Goal: Communication & Community: Answer question/provide support

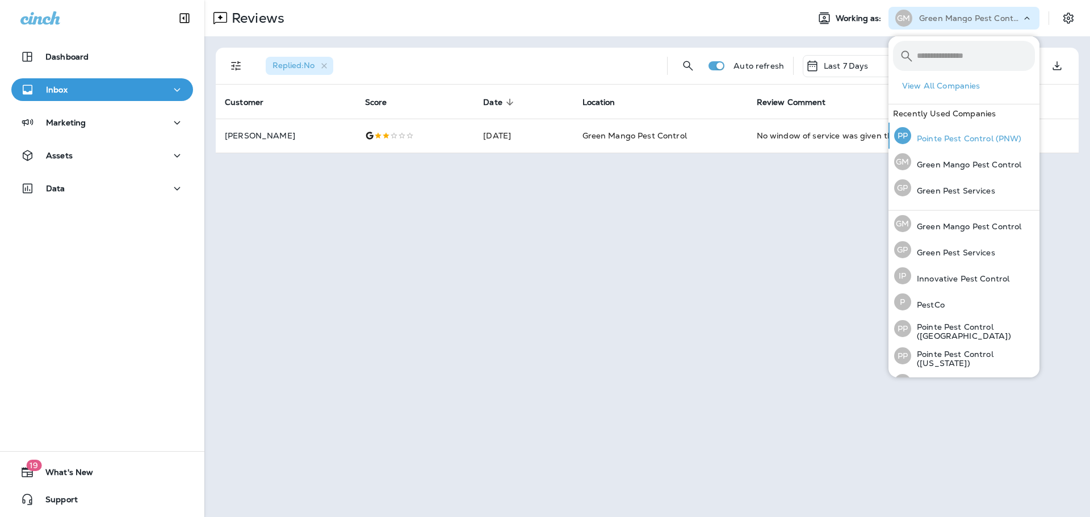
click at [970, 136] on p "Pointe Pest Control (PNW)" at bounding box center [966, 138] width 111 height 9
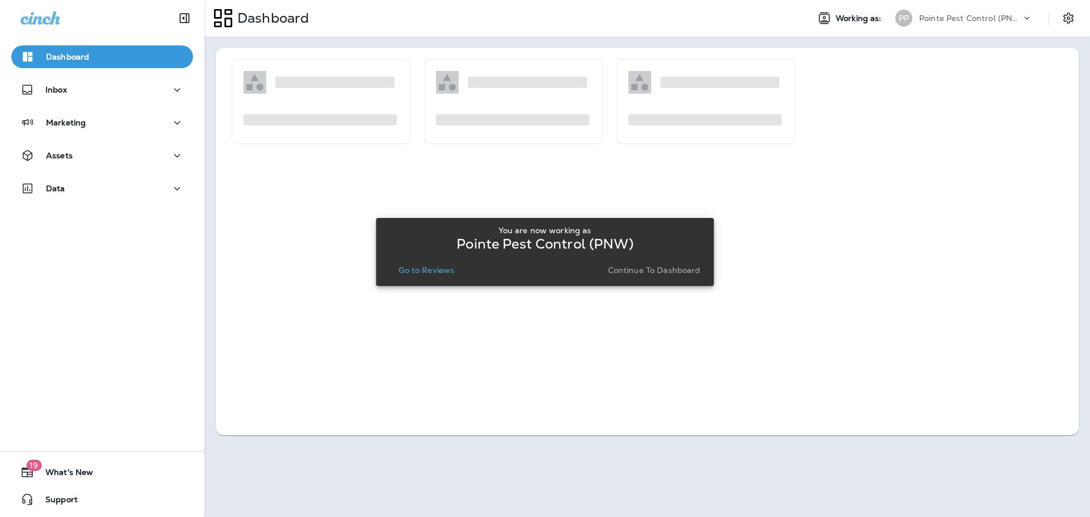
click at [444, 273] on p "Go to Reviews" at bounding box center [427, 270] width 56 height 9
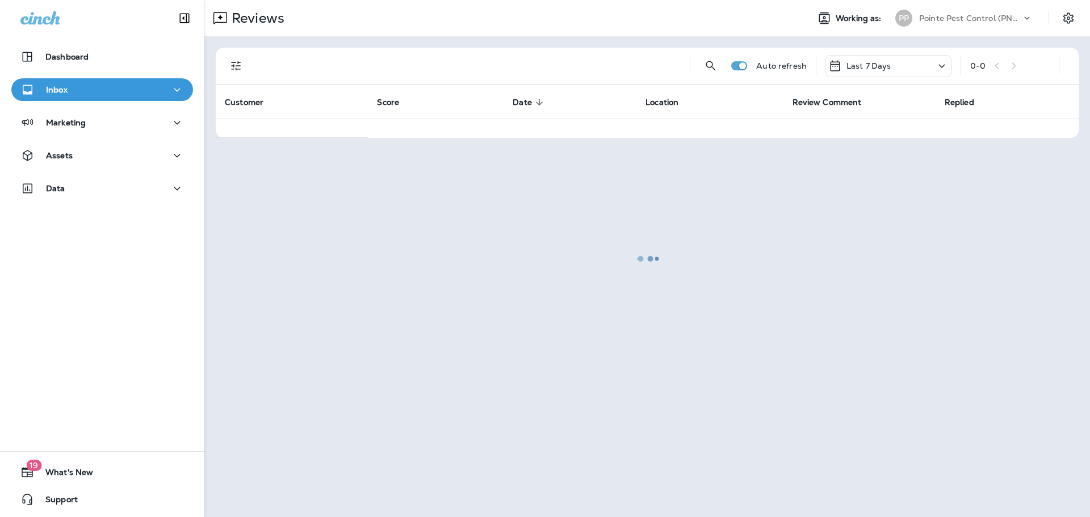
click at [230, 64] on div at bounding box center [648, 258] width 884 height 515
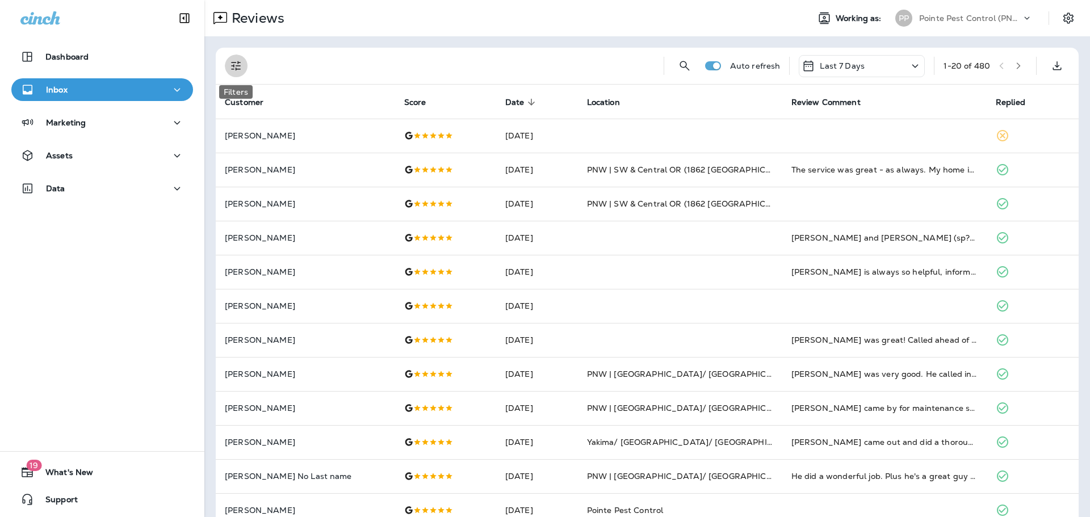
click at [238, 64] on icon "Filters" at bounding box center [236, 66] width 10 height 10
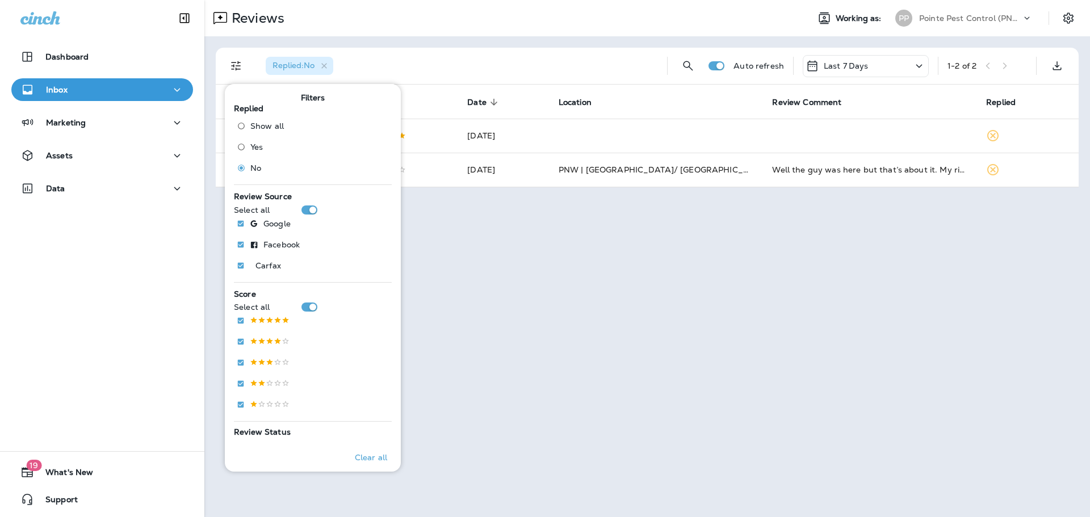
click at [399, 41] on div "Replied : No Auto refresh Last 7 Days 1 - 2 of 2 Customer Score Date sorted des…" at bounding box center [647, 117] width 886 height 162
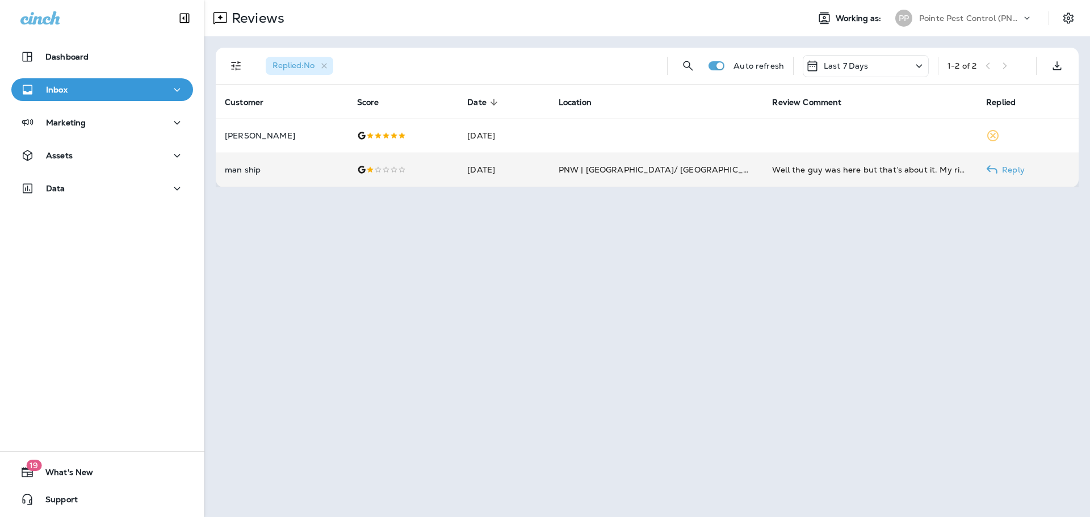
click at [433, 158] on td at bounding box center [403, 170] width 111 height 34
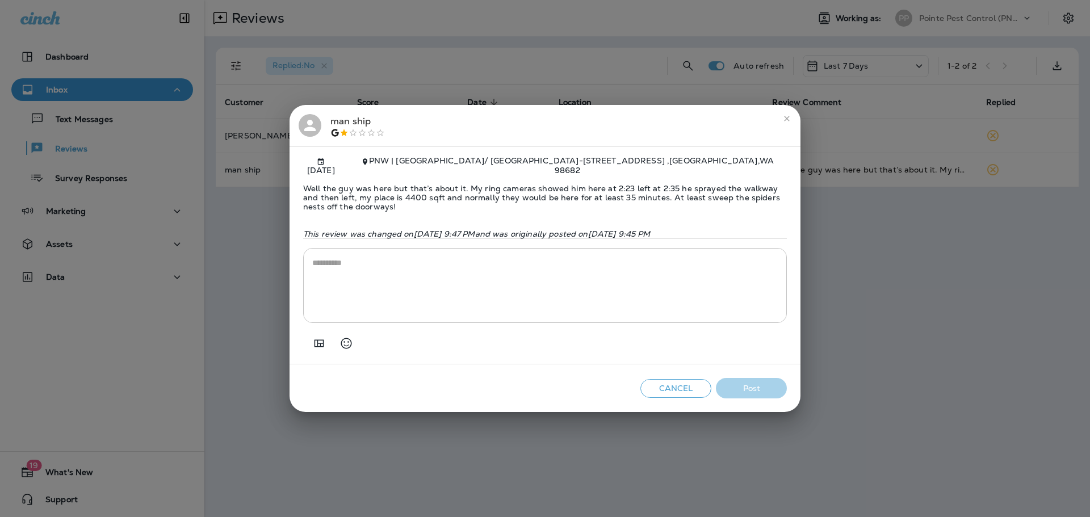
click at [434, 293] on textarea at bounding box center [545, 285] width 466 height 57
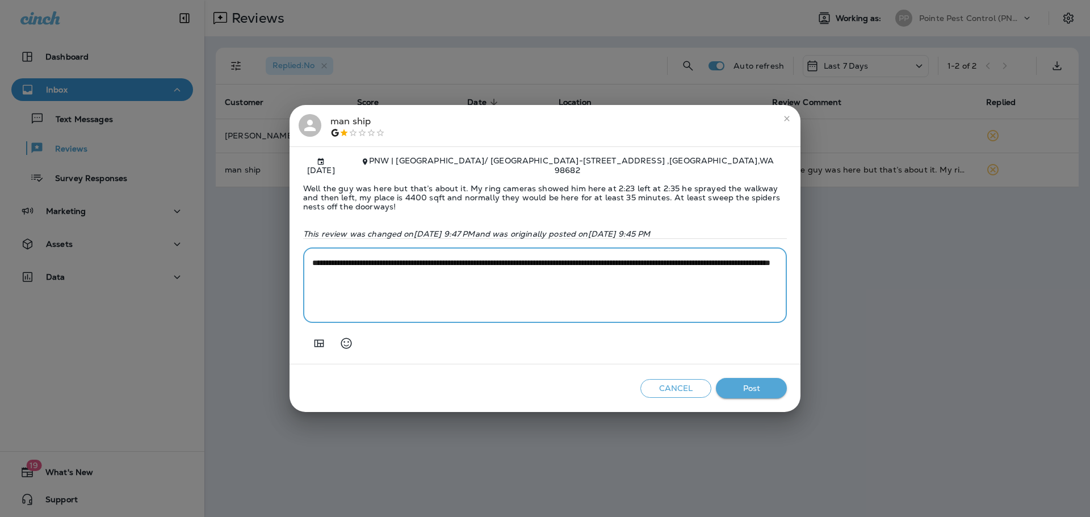
paste textarea "**********"
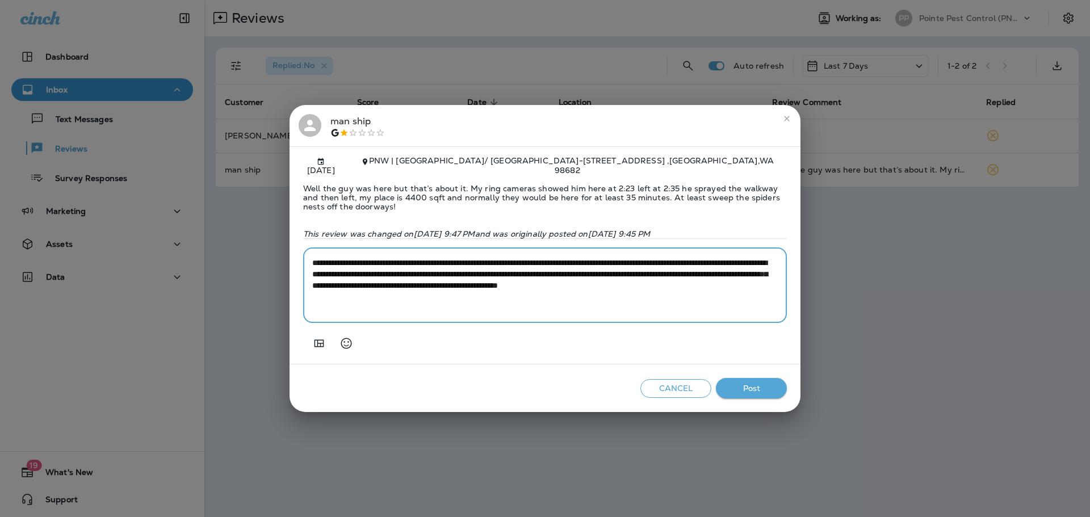
drag, startPoint x: 480, startPoint y: 271, endPoint x: 351, endPoint y: 271, distance: 128.3
click at [351, 271] on textarea "**********" at bounding box center [545, 285] width 466 height 57
click at [540, 268] on textarea "**********" at bounding box center [545, 285] width 466 height 57
drag, startPoint x: 566, startPoint y: 272, endPoint x: 441, endPoint y: 275, distance: 125.0
click at [441, 275] on textarea "**********" at bounding box center [545, 285] width 466 height 57
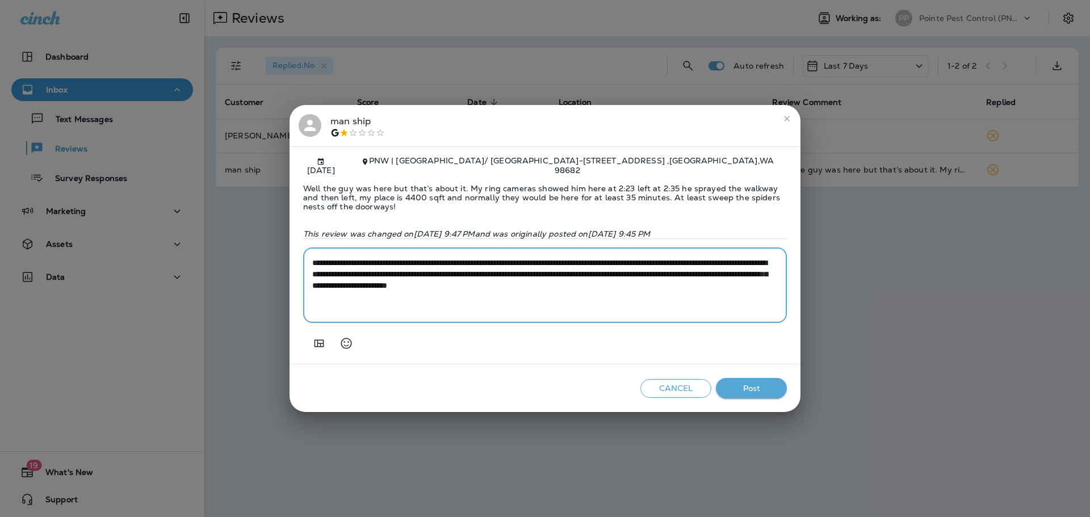
click at [521, 270] on textarea "**********" at bounding box center [545, 285] width 466 height 57
click at [708, 281] on textarea "**********" at bounding box center [545, 285] width 466 height 57
click at [313, 293] on textarea "**********" at bounding box center [545, 285] width 466 height 57
click at [417, 295] on textarea "**********" at bounding box center [545, 285] width 466 height 57
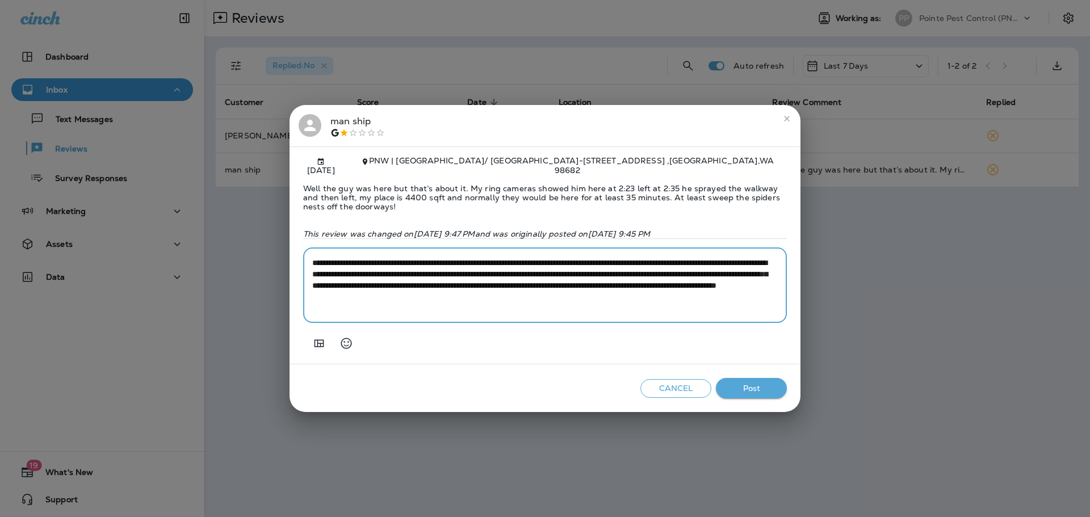
type textarea "**********"
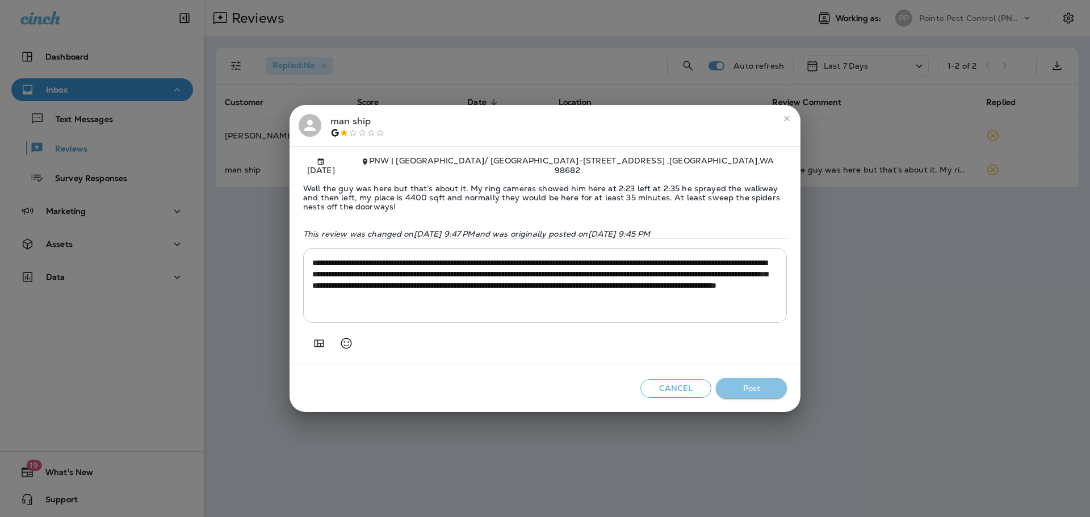
click at [735, 381] on button "Post" at bounding box center [751, 388] width 71 height 21
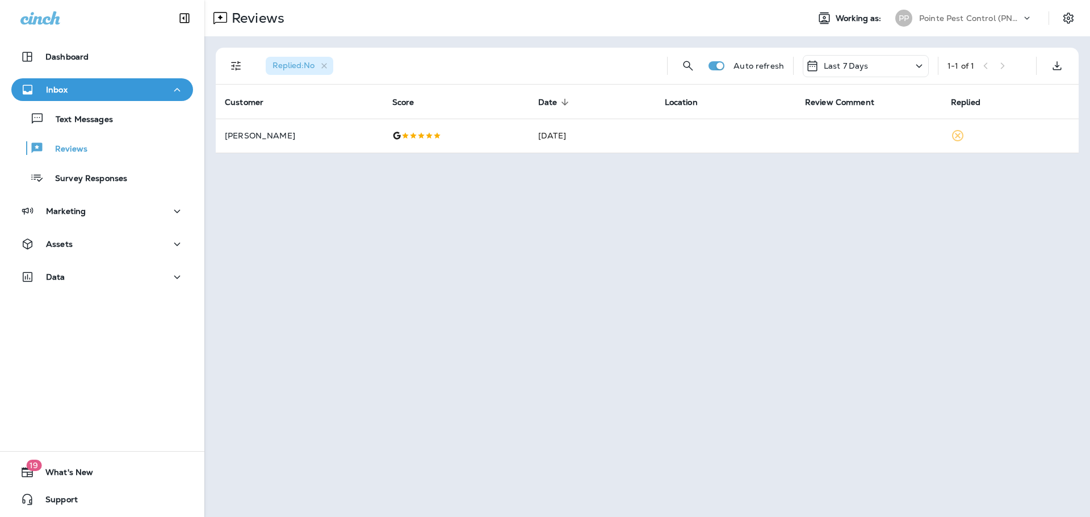
click at [970, 10] on div "Pointe Pest Control (PNW)" at bounding box center [970, 18] width 102 height 17
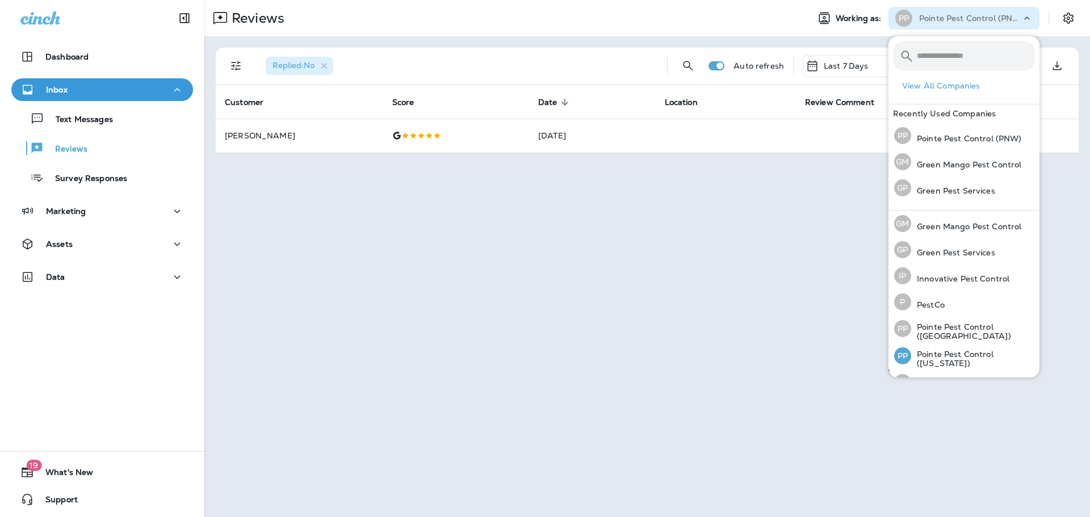
scroll to position [47, 0]
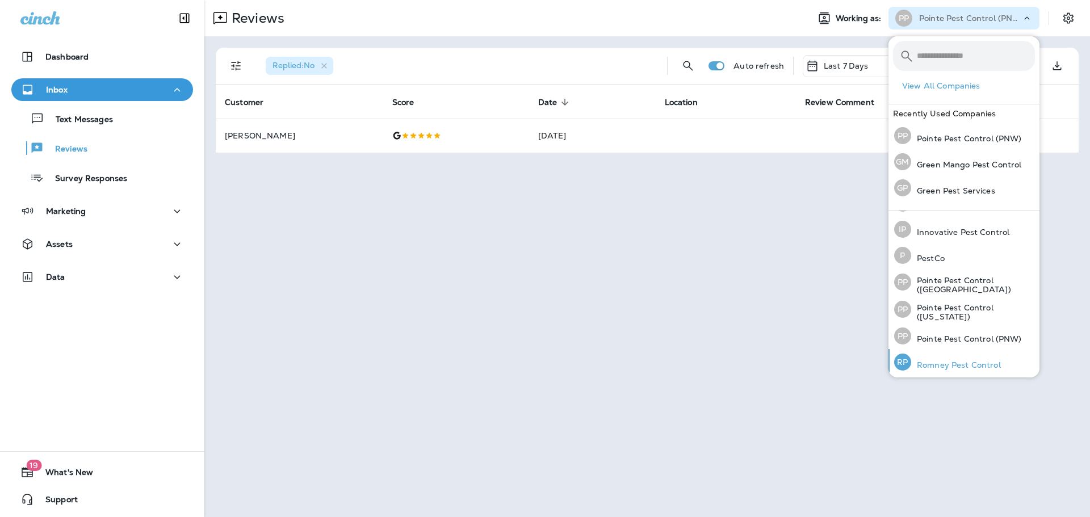
click at [956, 366] on p "Romney Pest Control" at bounding box center [956, 365] width 90 height 9
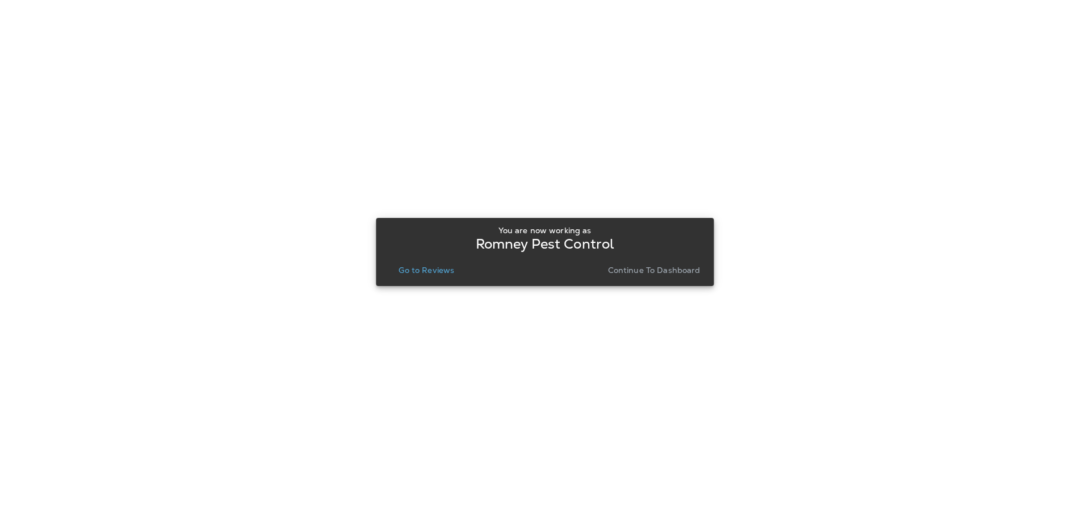
click at [414, 272] on p "Go to Reviews" at bounding box center [427, 270] width 56 height 9
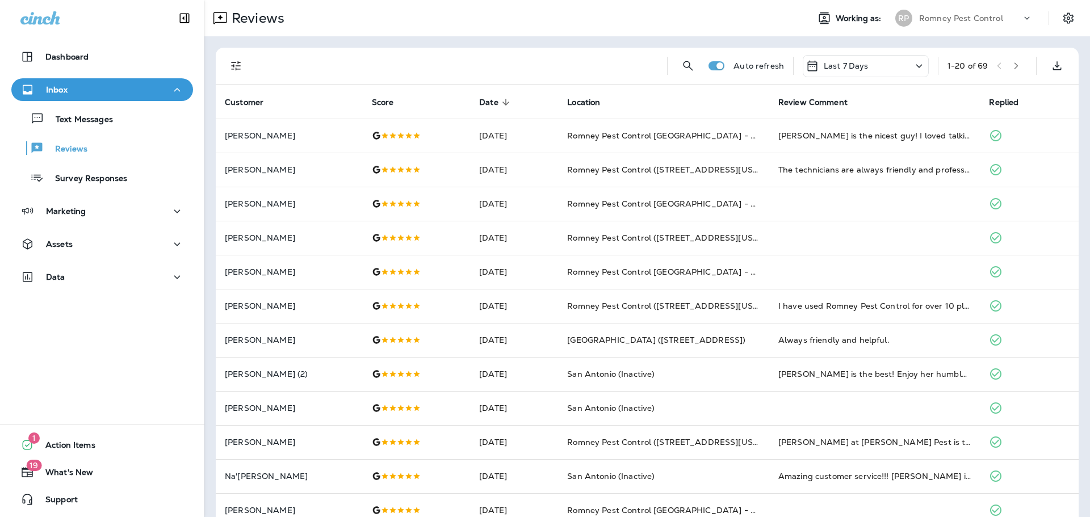
click at [234, 68] on icon "Filters" at bounding box center [236, 66] width 14 height 14
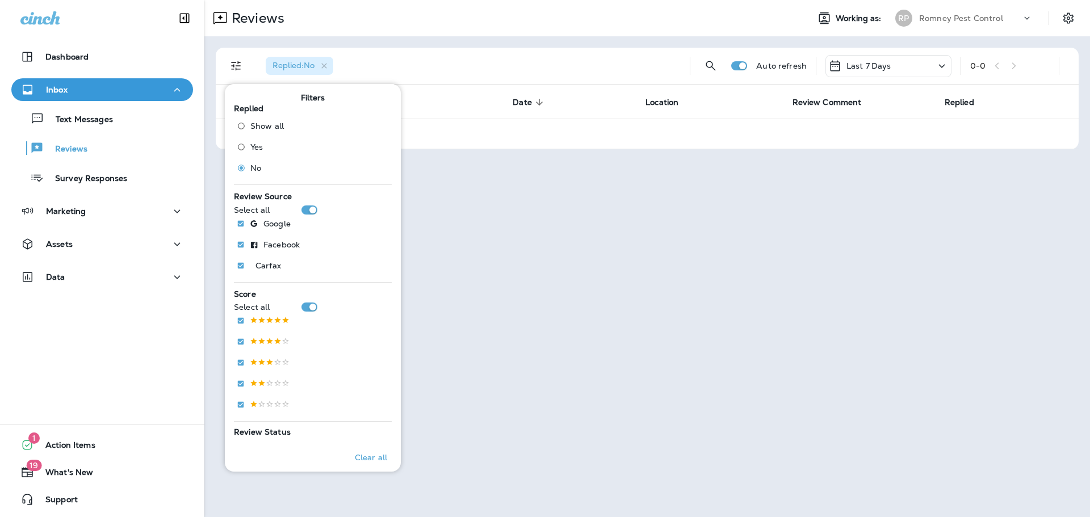
click at [933, 22] on p "Romney Pest Control" at bounding box center [961, 18] width 84 height 9
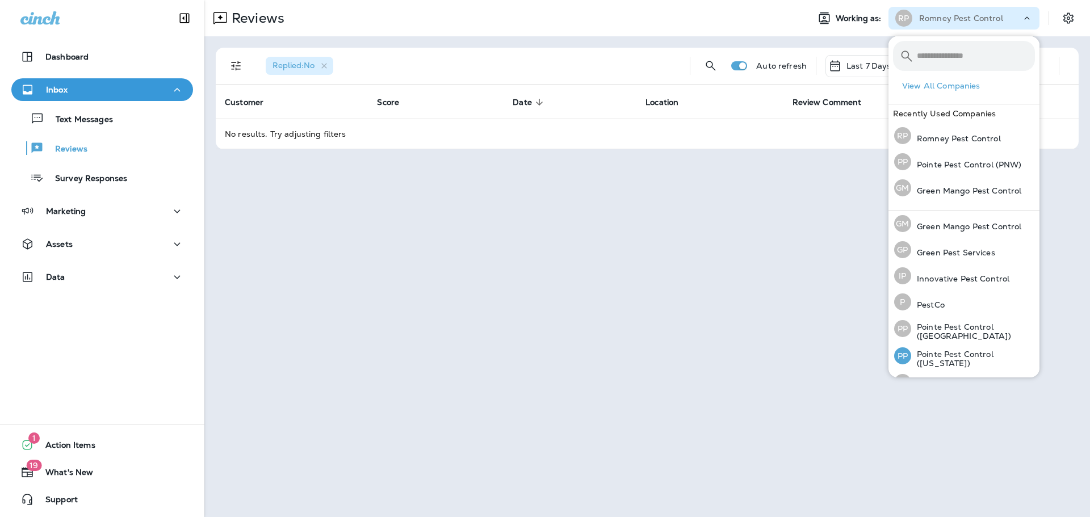
scroll to position [47, 0]
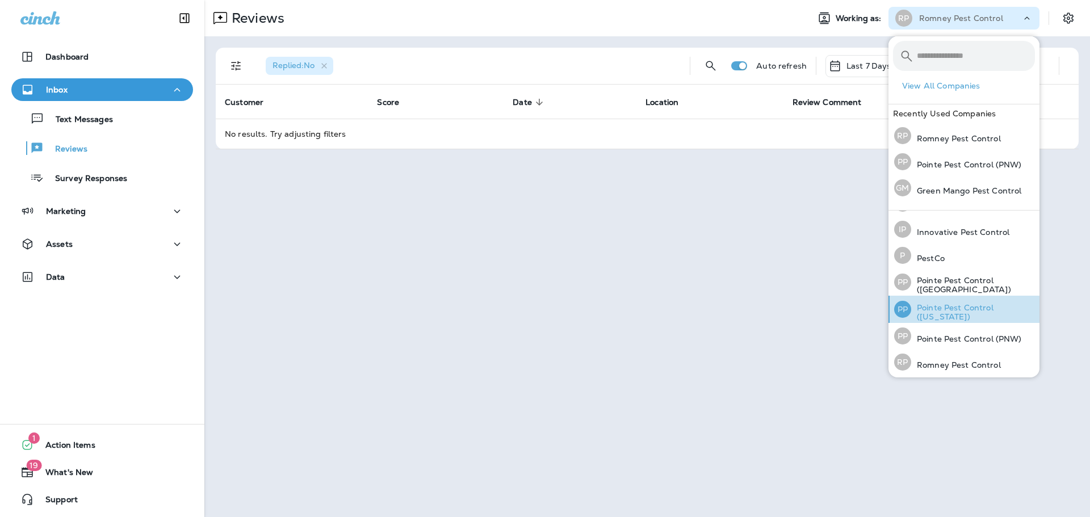
click at [970, 304] on div "PP Pointe Pest Control ([US_STATE])" at bounding box center [965, 309] width 150 height 27
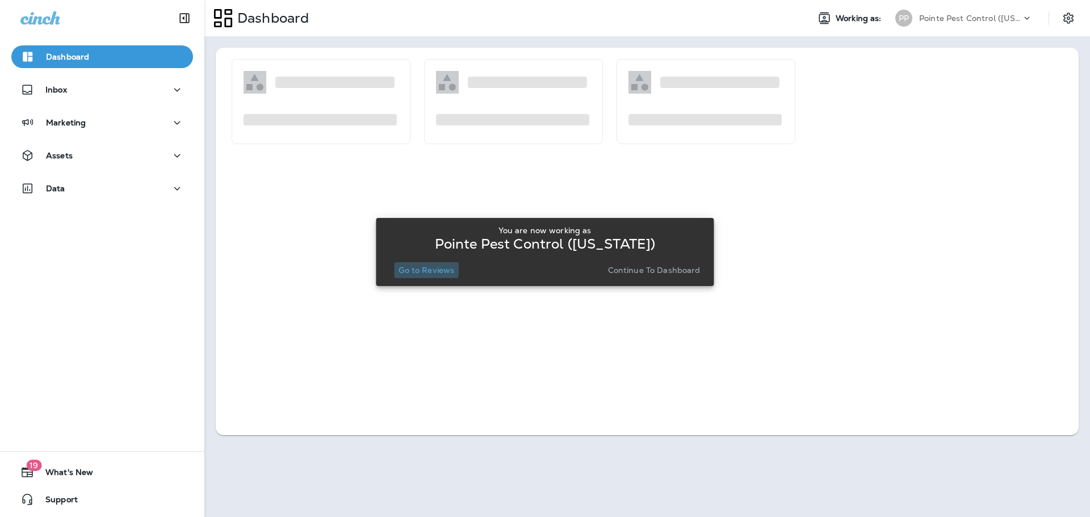
click at [415, 270] on p "Go to Reviews" at bounding box center [427, 270] width 56 height 9
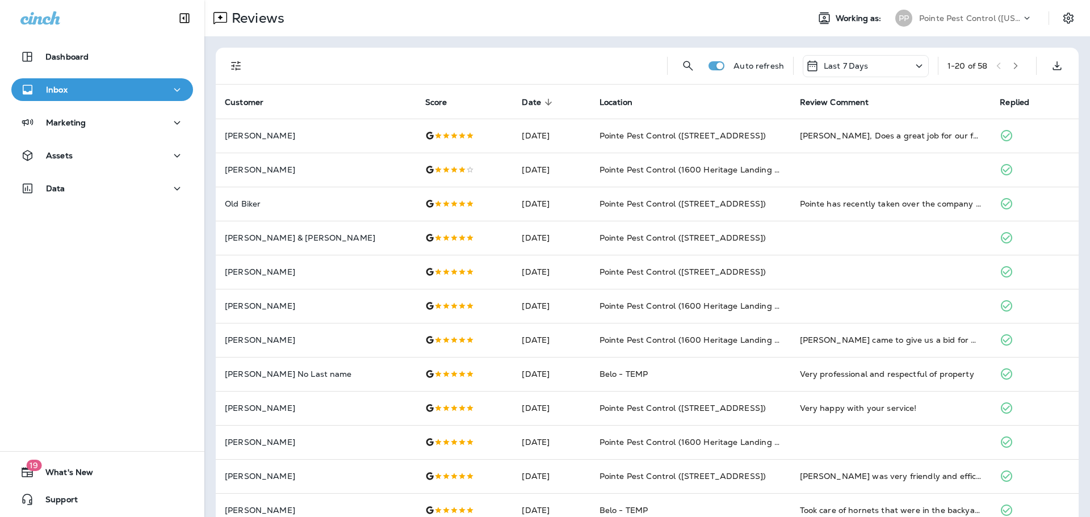
click at [951, 24] on div "Pointe Pest Control ([US_STATE])" at bounding box center [970, 18] width 102 height 17
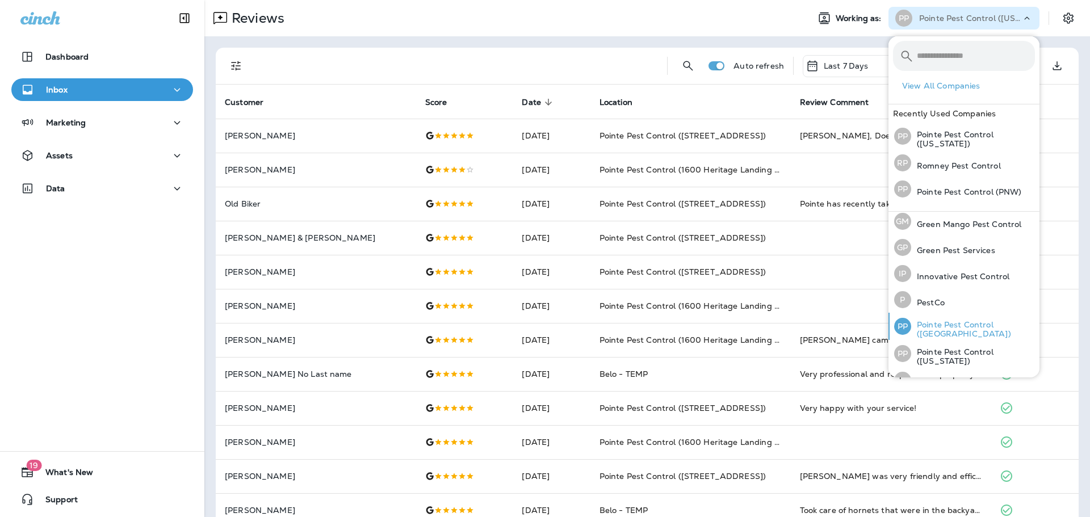
scroll to position [5, 0]
click at [962, 328] on p "Pointe Pest Control ([GEOGRAPHIC_DATA])" at bounding box center [973, 328] width 124 height 18
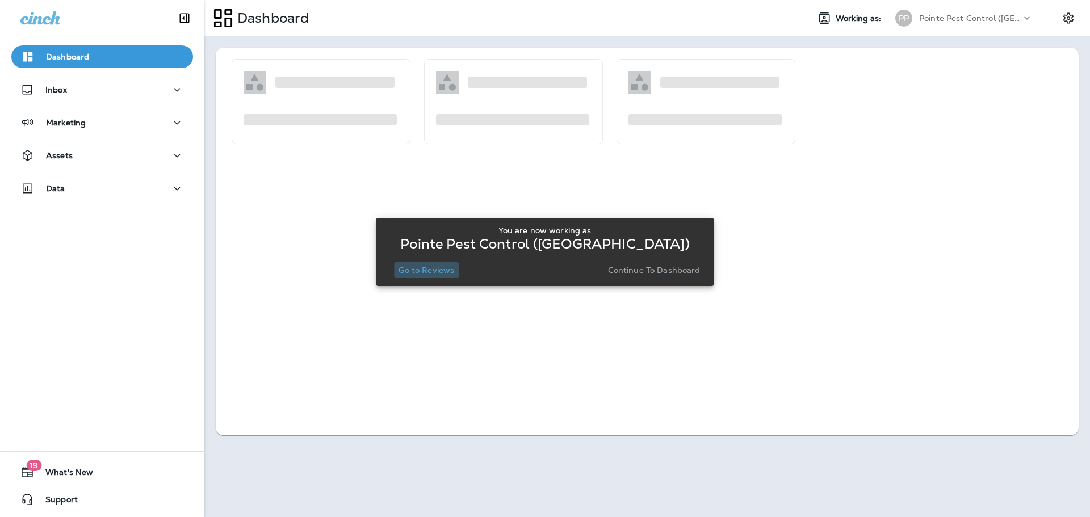
click at [412, 268] on p "Go to Reviews" at bounding box center [427, 270] width 56 height 9
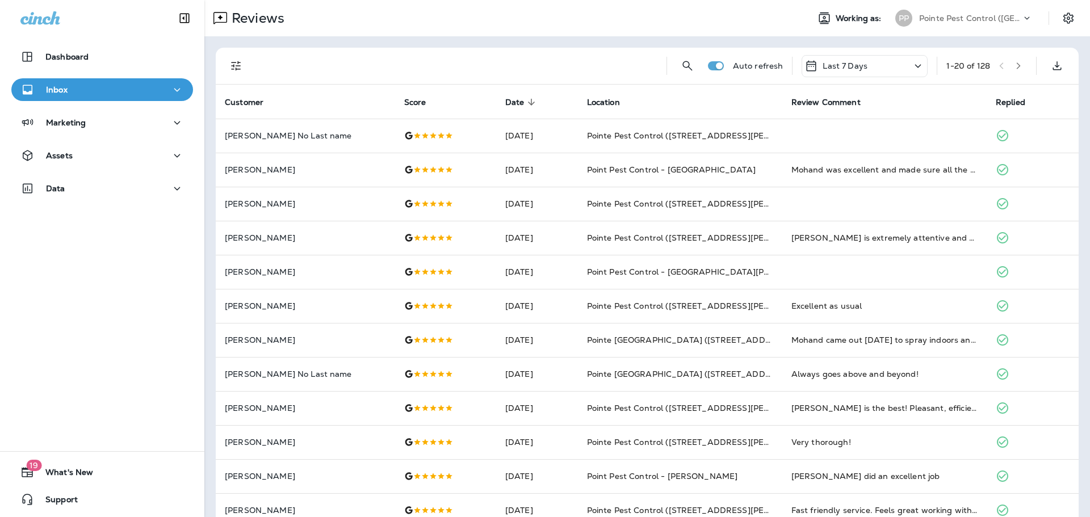
drag, startPoint x: 251, startPoint y: 58, endPoint x: 224, endPoint y: 59, distance: 27.3
click at [250, 58] on div "Auto refresh Last 7 Days 1 - 20 of 128" at bounding box center [649, 66] width 849 height 36
drag, startPoint x: 224, startPoint y: 60, endPoint x: 234, endPoint y: 64, distance: 10.4
click at [225, 60] on div at bounding box center [236, 66] width 23 height 23
drag, startPoint x: 236, startPoint y: 66, endPoint x: 252, endPoint y: 95, distance: 33.3
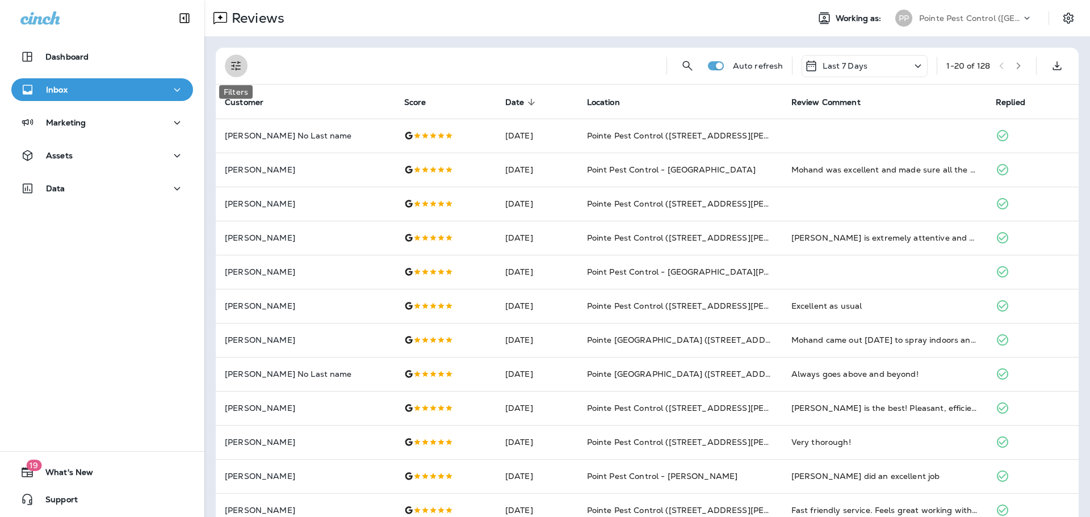
click at [236, 66] on icon "Filters" at bounding box center [236, 66] width 14 height 14
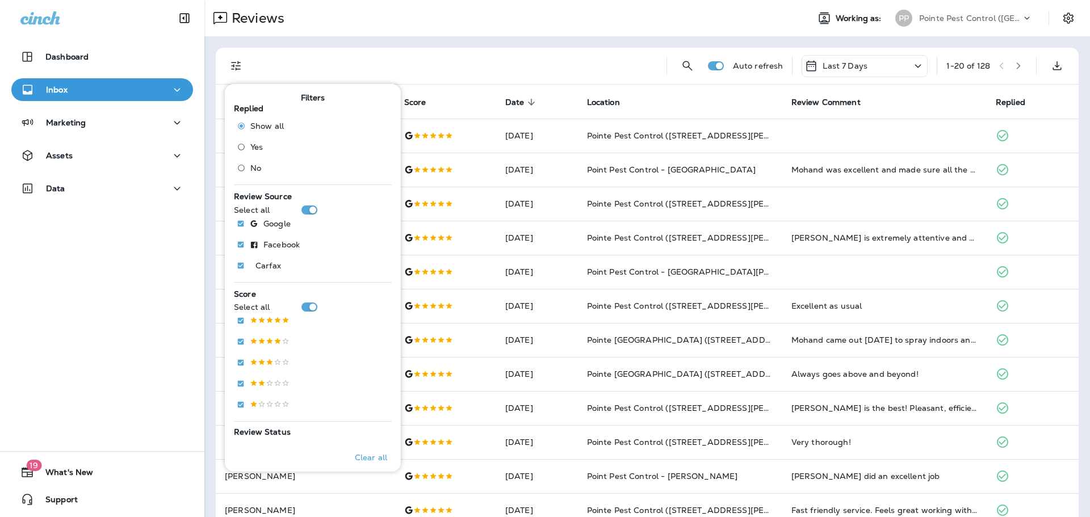
click at [254, 165] on span "No" at bounding box center [255, 168] width 11 height 9
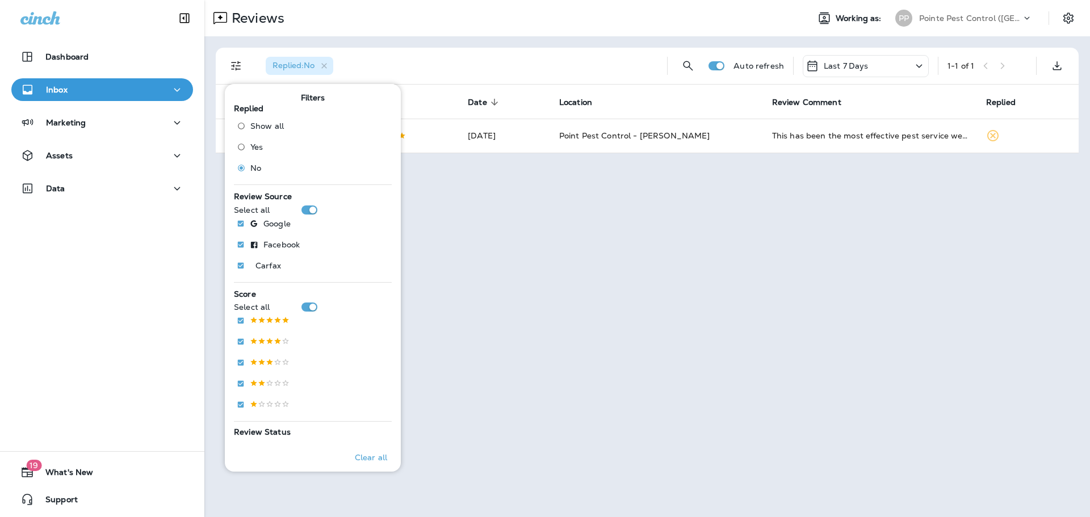
click at [503, 40] on div "Replied : No Auto refresh Last 7 Days 1 - 1 of 1 Customer Score Date sorted des…" at bounding box center [647, 100] width 886 height 128
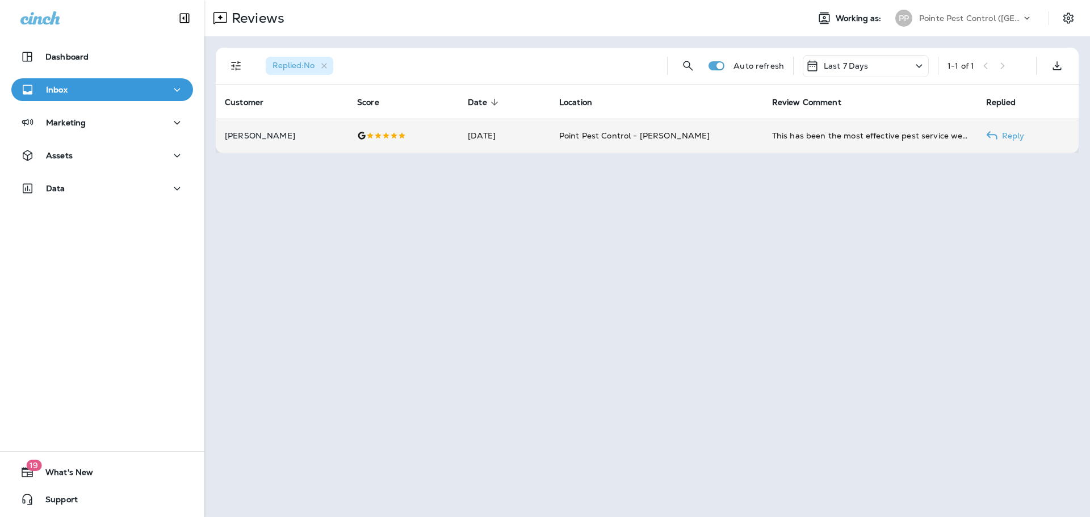
click at [550, 135] on td "[DATE]" at bounding box center [504, 136] width 91 height 34
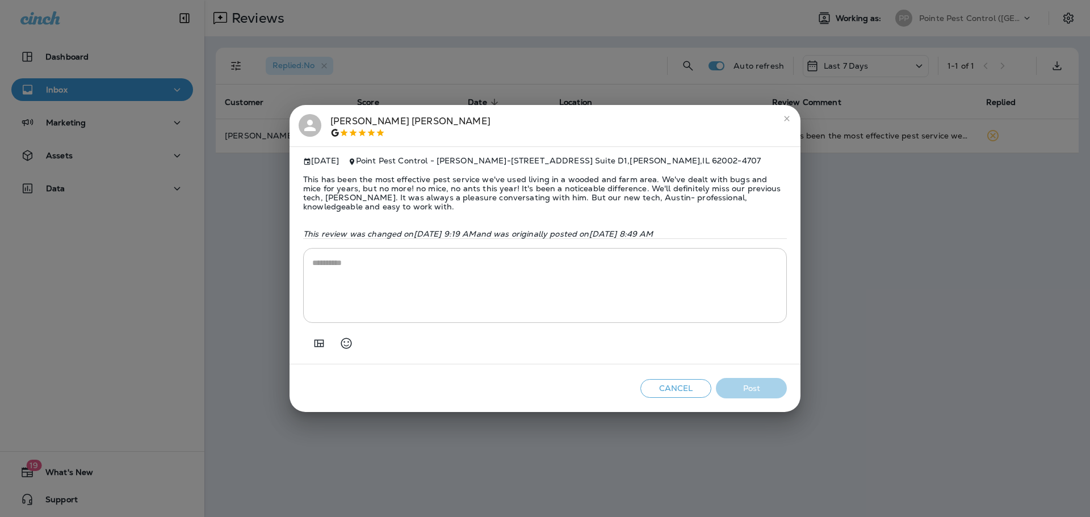
click at [511, 271] on textarea at bounding box center [545, 285] width 466 height 57
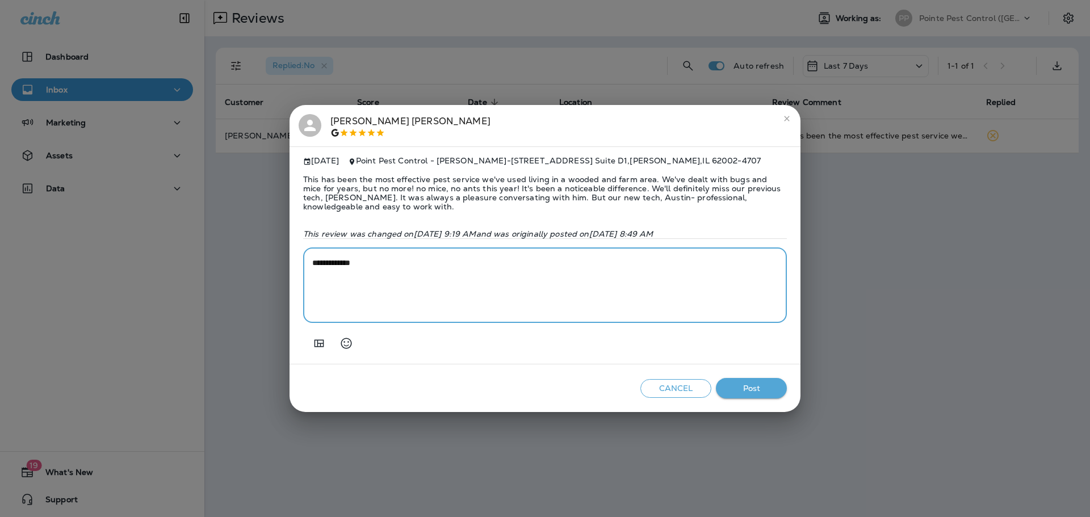
paste textarea "**********"
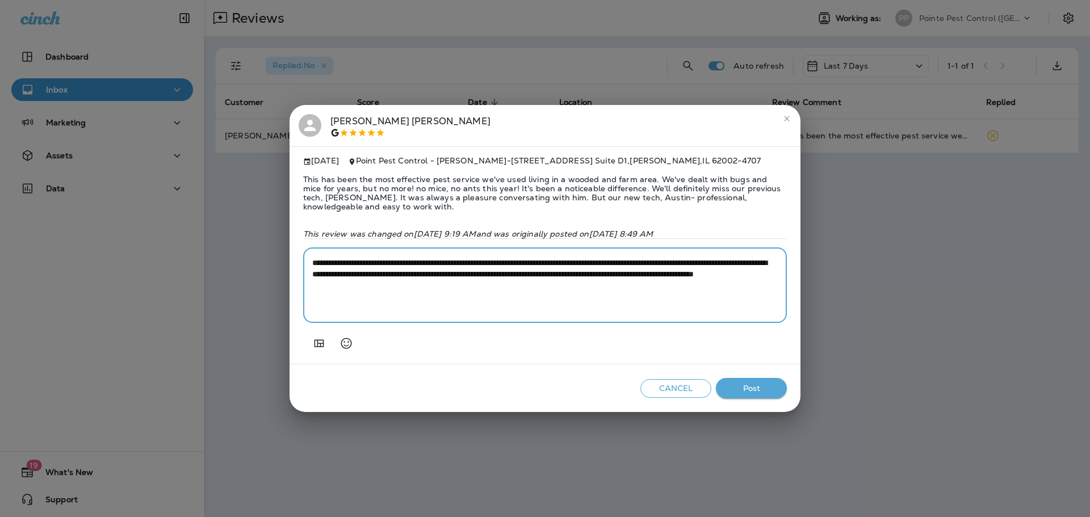
click at [464, 281] on textarea "**********" at bounding box center [545, 285] width 466 height 57
click at [711, 277] on textarea "**********" at bounding box center [545, 285] width 466 height 57
click at [748, 268] on textarea "**********" at bounding box center [545, 285] width 466 height 57
click at [623, 278] on textarea "**********" at bounding box center [545, 285] width 466 height 57
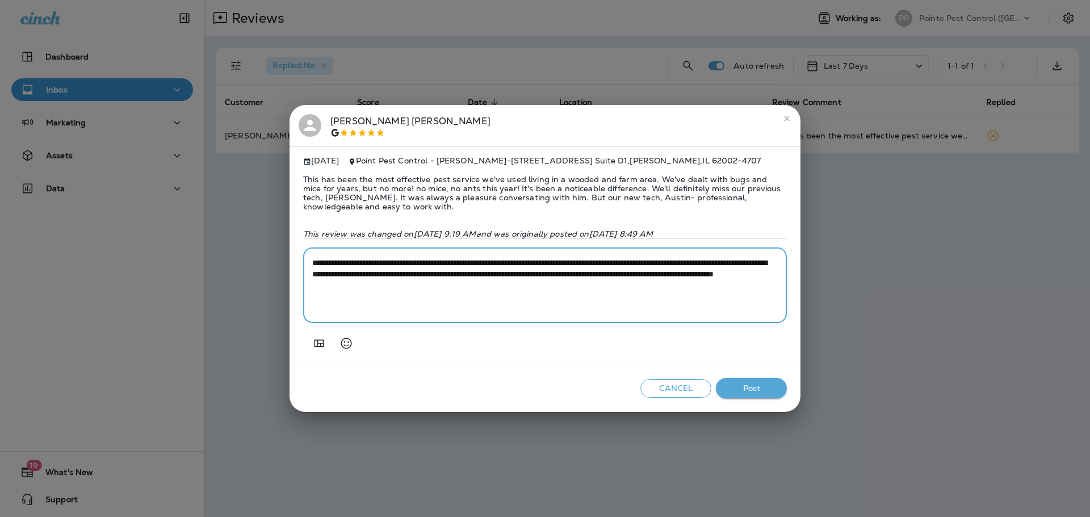
type textarea "**********"
click at [763, 397] on button "Post" at bounding box center [751, 388] width 71 height 21
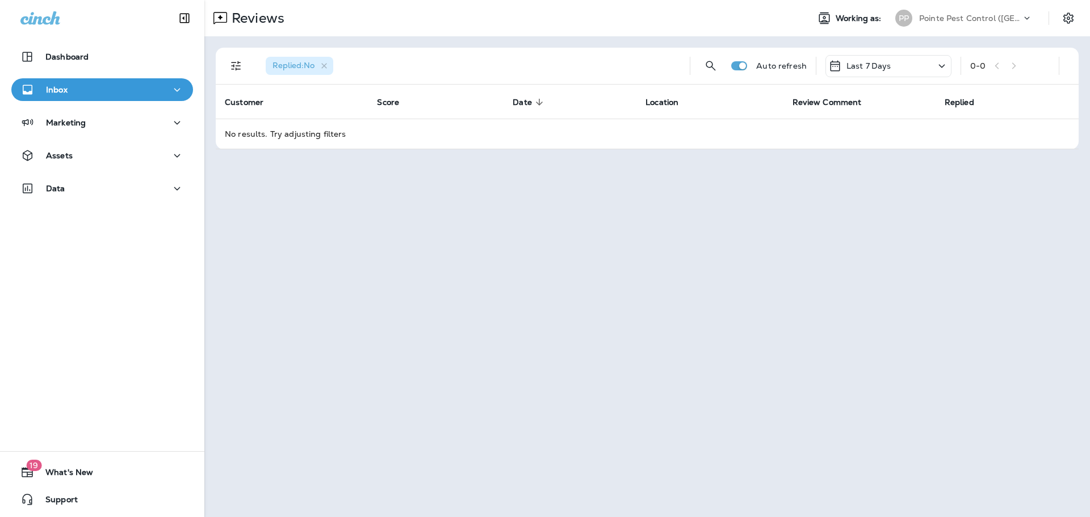
click at [950, 22] on p "Pointe Pest Control ([GEOGRAPHIC_DATA])" at bounding box center [970, 18] width 102 height 9
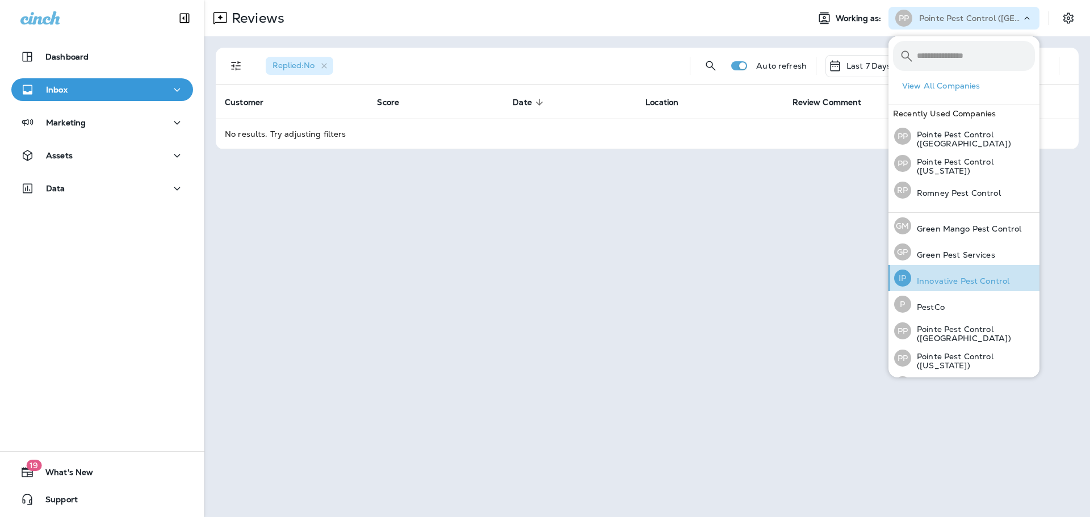
click at [986, 277] on p "Innovative Pest Control" at bounding box center [960, 281] width 98 height 9
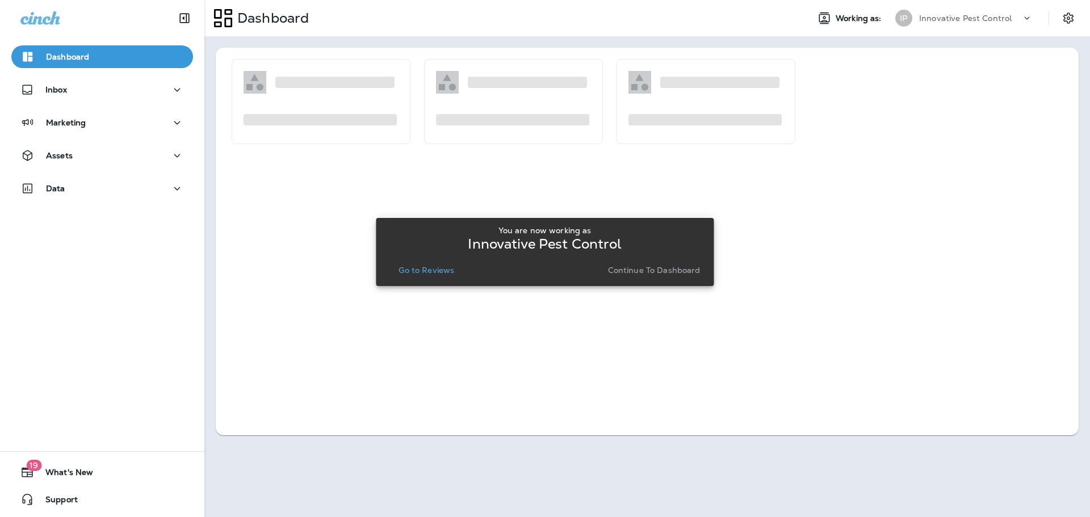
click at [417, 272] on p "Go to Reviews" at bounding box center [427, 270] width 56 height 9
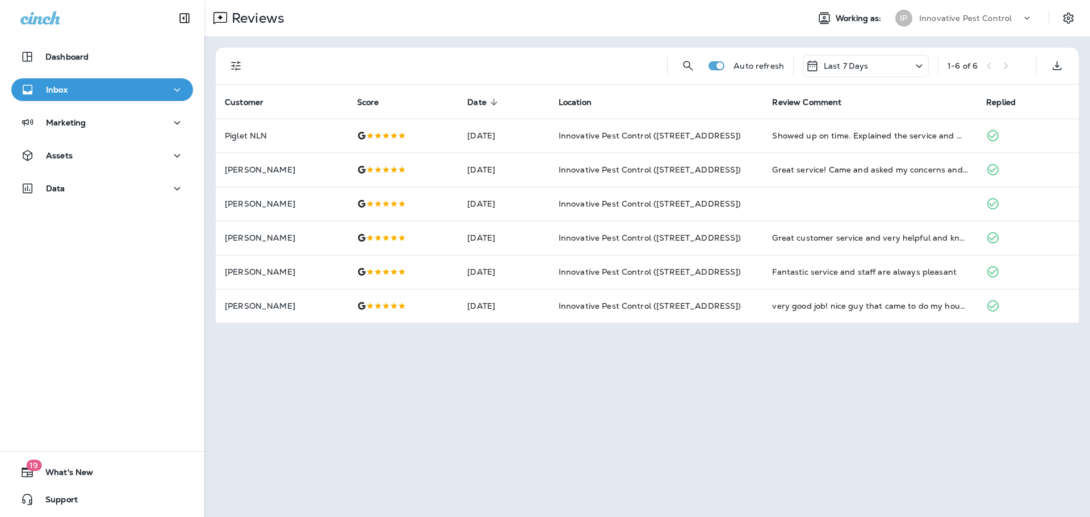
click at [937, 17] on p "Innovative Pest Control" at bounding box center [965, 18] width 93 height 9
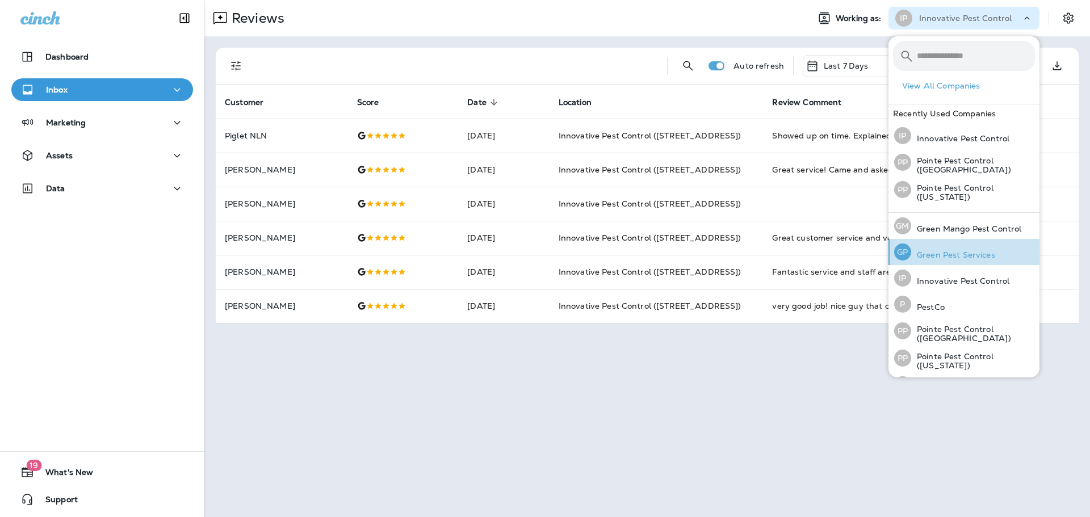
click at [954, 250] on p "Green Pest Services" at bounding box center [953, 254] width 84 height 9
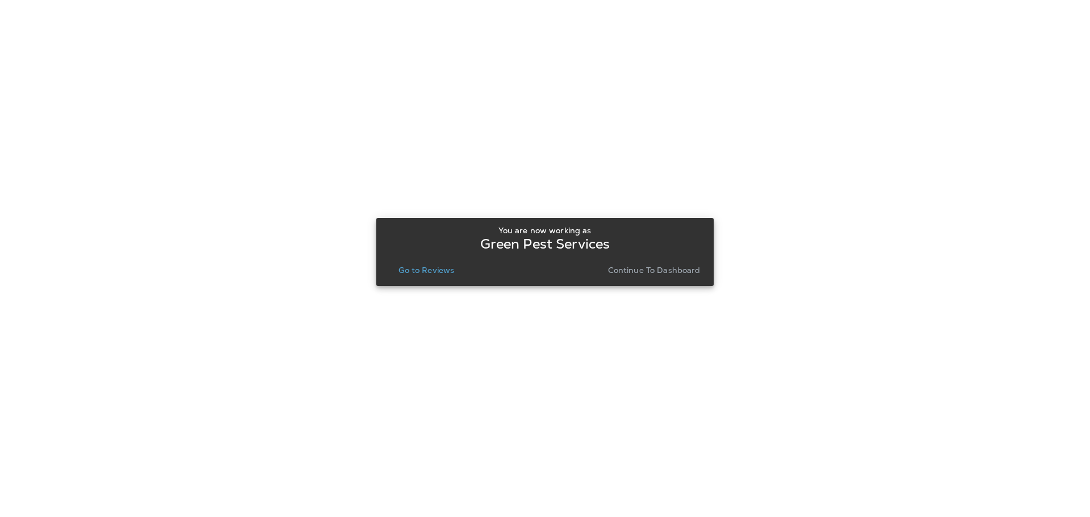
click at [412, 266] on p "Go to Reviews" at bounding box center [427, 270] width 56 height 9
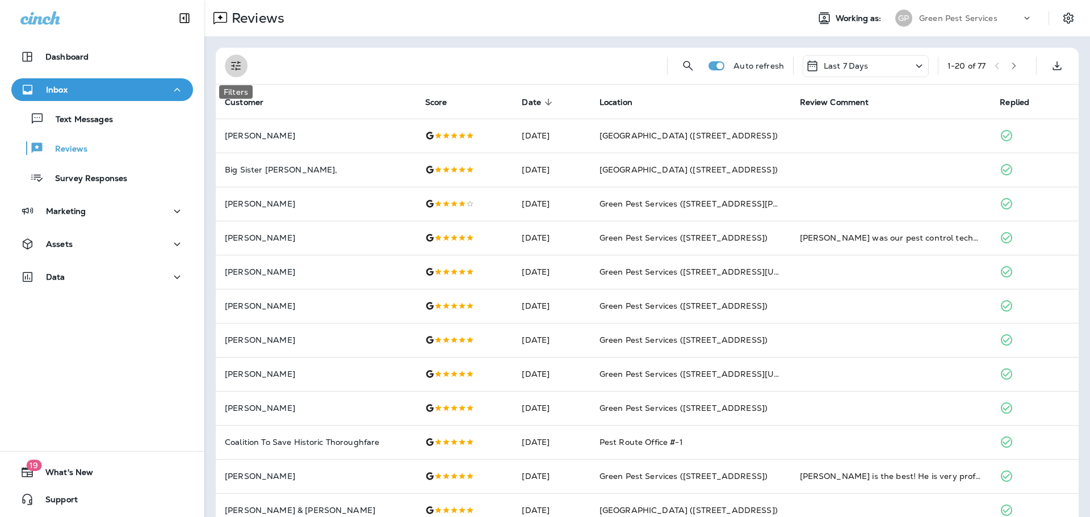
click at [231, 61] on icon "Filters" at bounding box center [236, 66] width 14 height 14
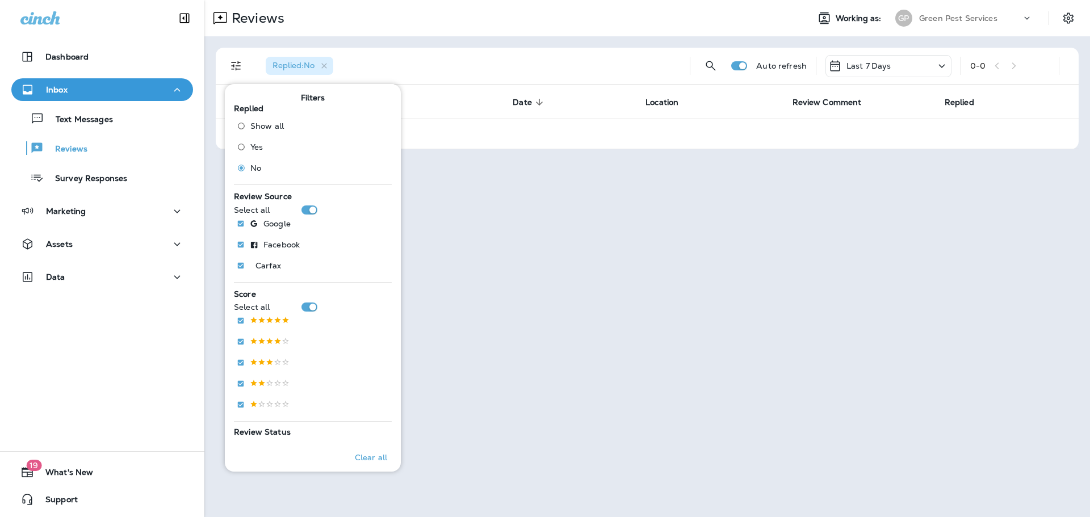
click at [929, 19] on p "Green Pest Services" at bounding box center [958, 18] width 78 height 9
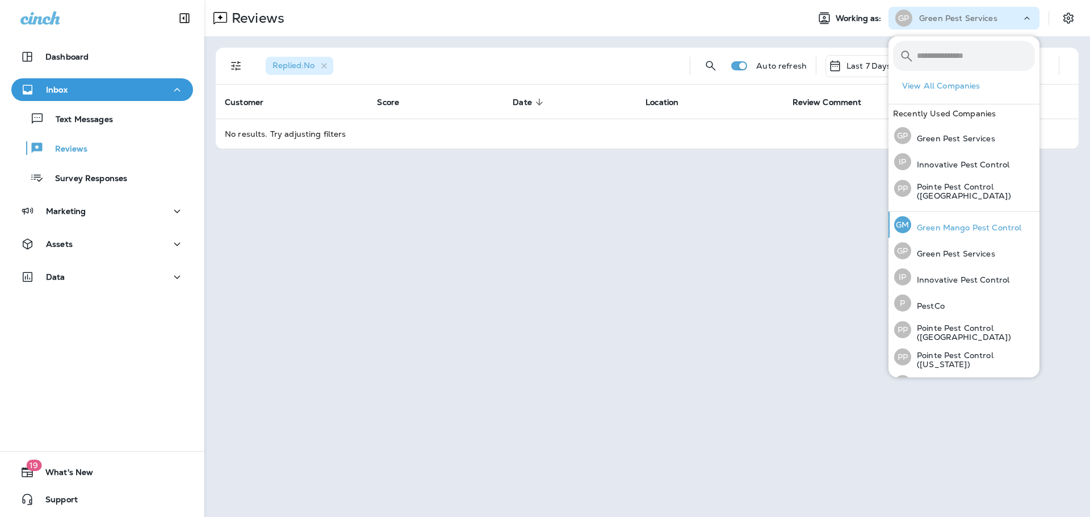
click at [952, 216] on div "[PERSON_NAME] Mango Pest Control" at bounding box center [958, 225] width 136 height 26
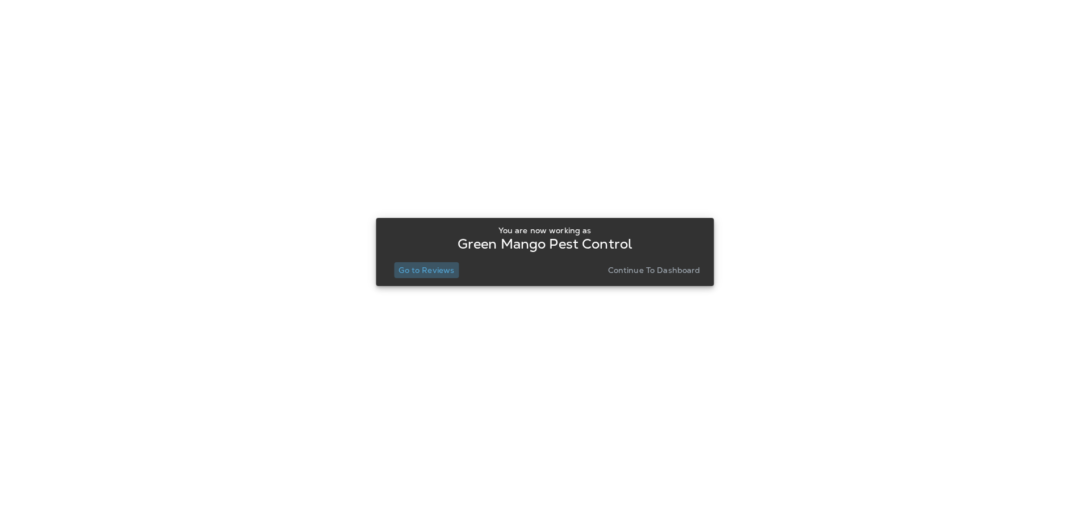
click at [437, 267] on p "Go to Reviews" at bounding box center [427, 270] width 56 height 9
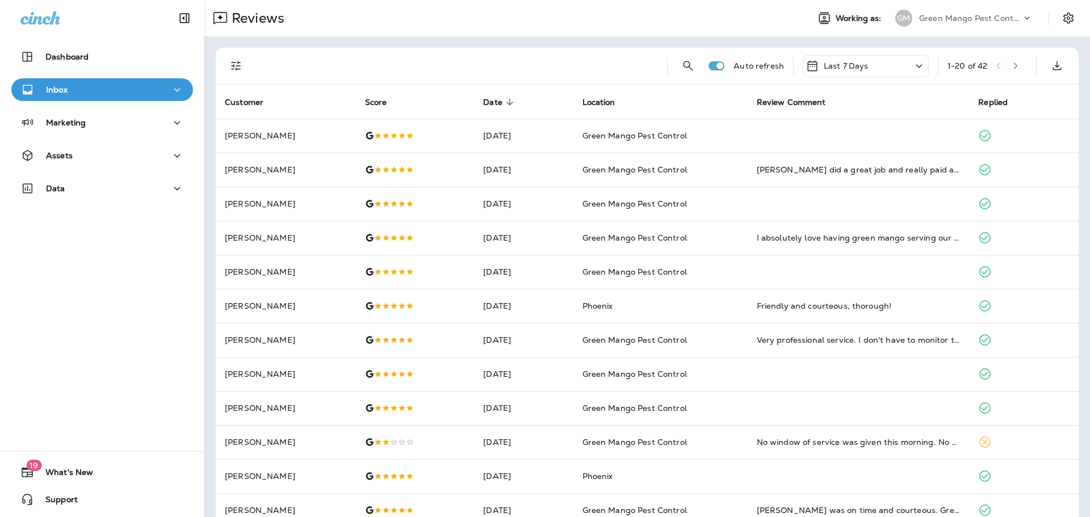
click at [233, 70] on icon "Filters" at bounding box center [236, 66] width 14 height 14
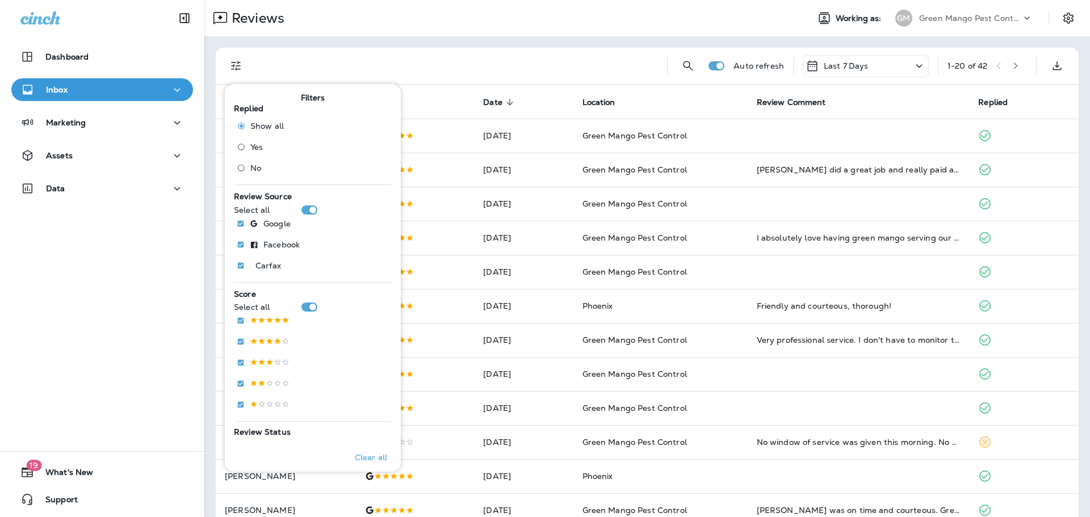
click at [251, 171] on span "No" at bounding box center [255, 168] width 11 height 9
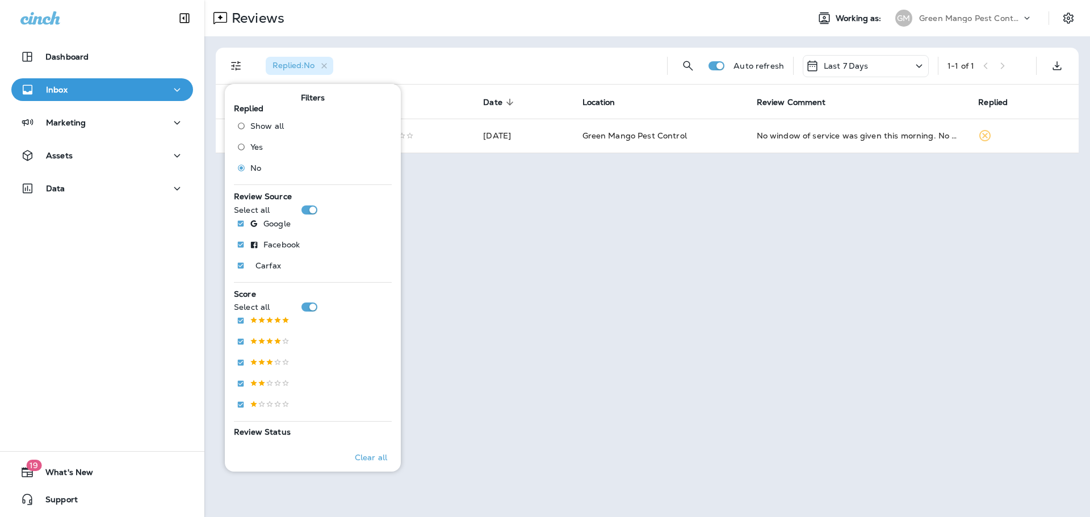
click at [509, 38] on div "Replied : No Auto refresh Last 7 Days 1 - 1 of 1 Customer Score Date sorted des…" at bounding box center [647, 100] width 886 height 128
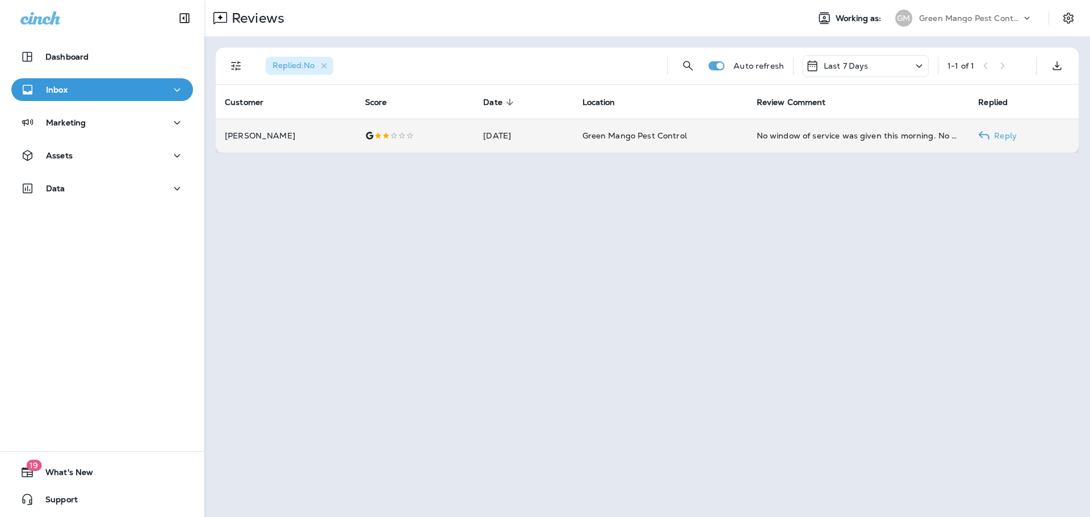
click at [474, 129] on td "[DATE]" at bounding box center [523, 136] width 99 height 34
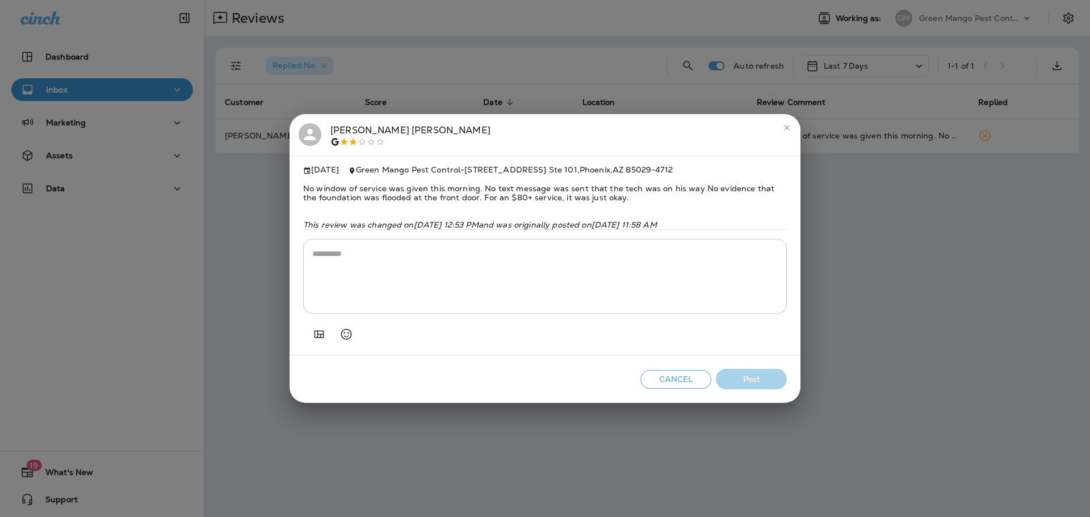
click at [245, 206] on div "[PERSON_NAME] [DATE] Green Mango Pest Control - [STREET_ADDRESS] No window of s…" at bounding box center [545, 258] width 1090 height 517
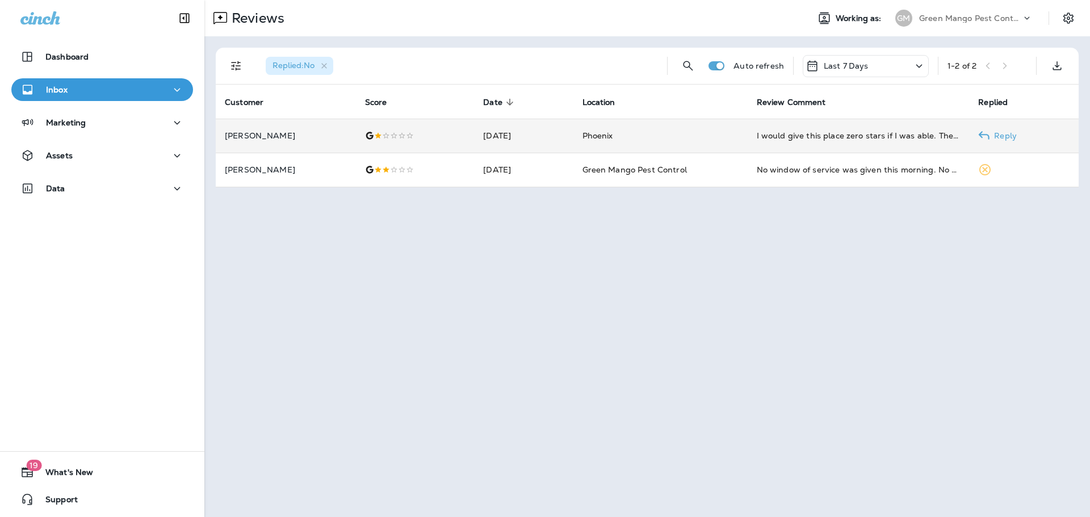
click at [800, 136] on div "I would give this place zero stars if I was able. They started out good and the…" at bounding box center [859, 135] width 204 height 11
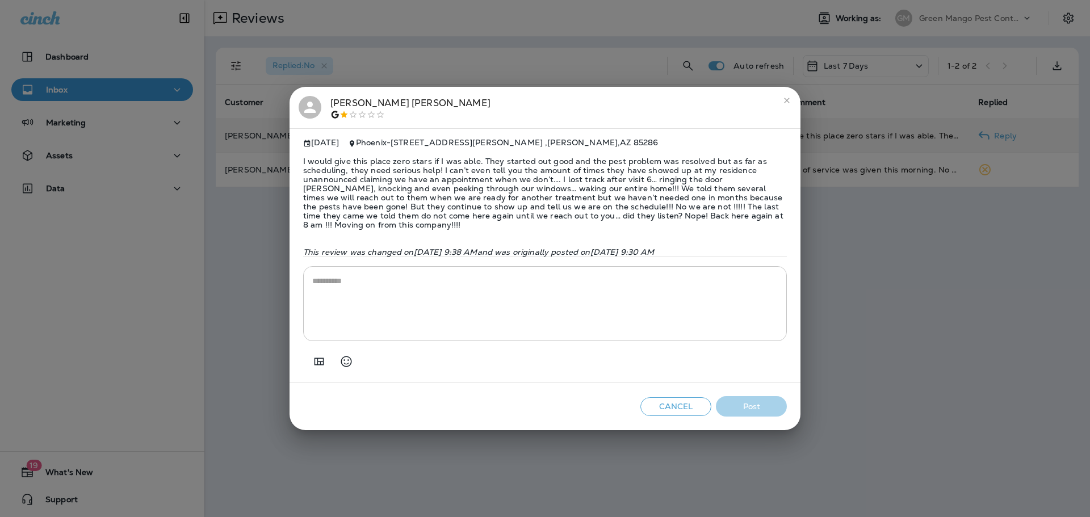
click at [337, 102] on div "[PERSON_NAME]" at bounding box center [410, 108] width 160 height 24
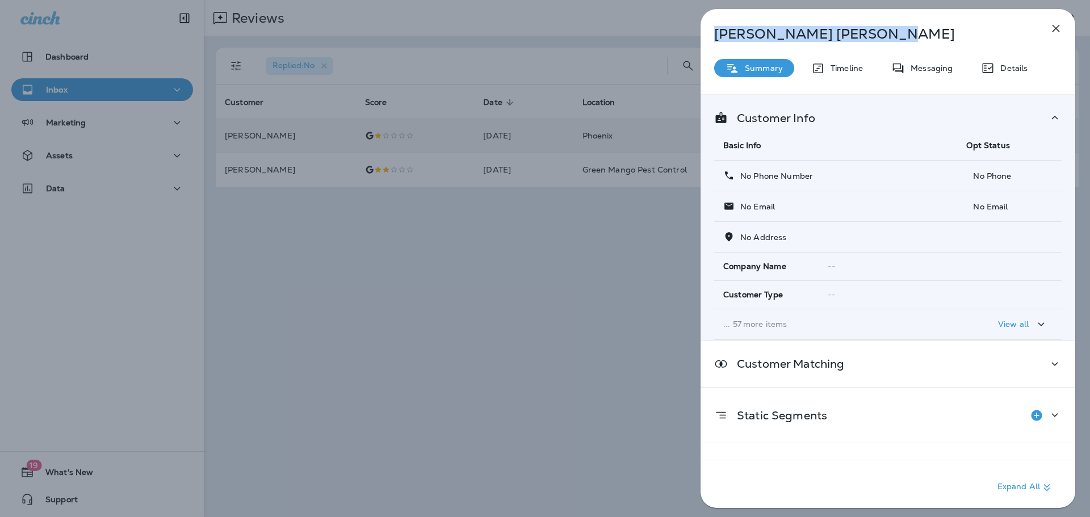
drag, startPoint x: 844, startPoint y: 34, endPoint x: 710, endPoint y: 32, distance: 133.4
click at [710, 32] on div "[PERSON_NAME]" at bounding box center [869, 34] width 337 height 16
copy p "[PERSON_NAME]"
click at [370, 240] on div "[PERSON_NAME] Summary Timeline Messaging Details Customer Info Basic Info Opt S…" at bounding box center [545, 258] width 1090 height 517
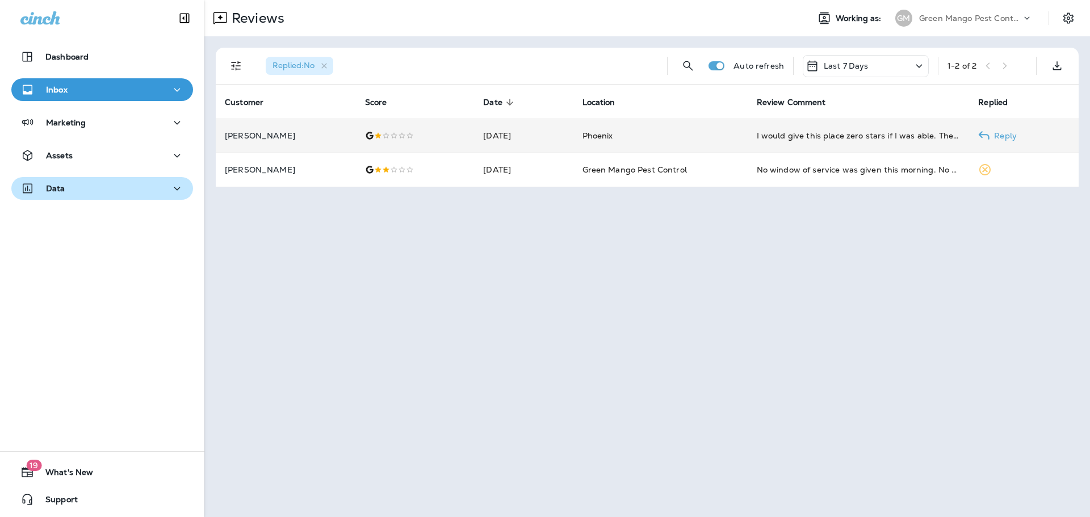
click at [122, 186] on div "Data" at bounding box center [102, 189] width 164 height 14
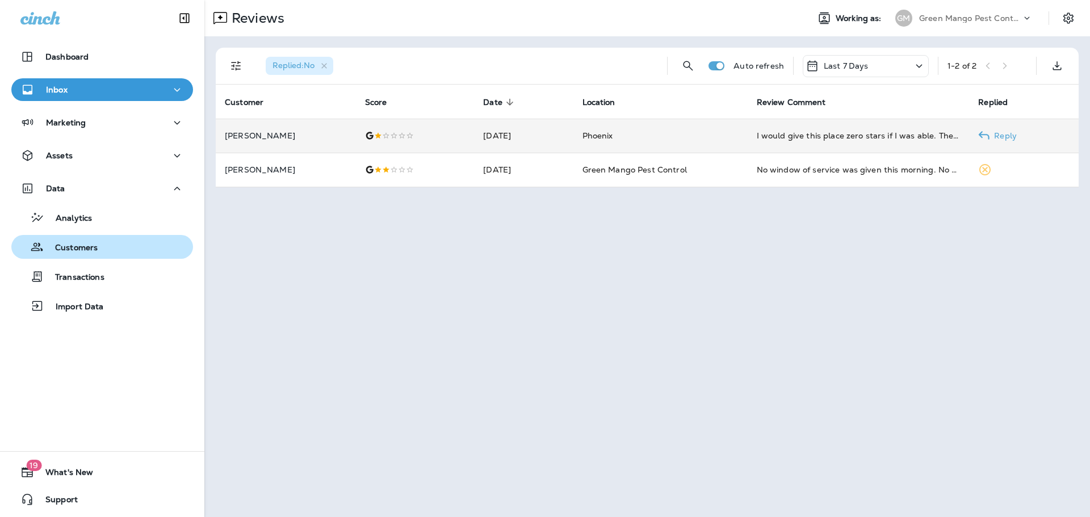
click at [106, 252] on div "Customers" at bounding box center [102, 246] width 173 height 17
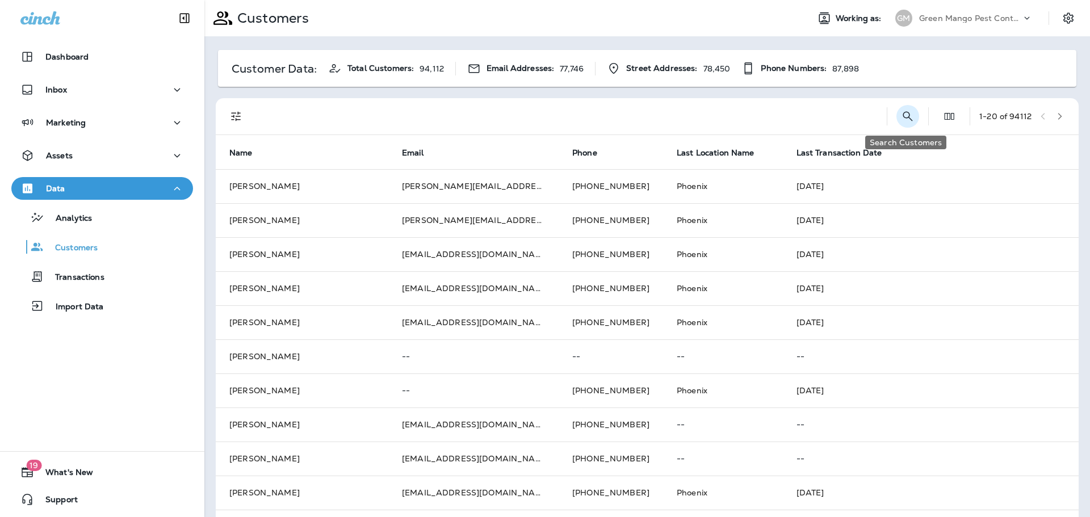
click at [909, 110] on icon "Search Customers" at bounding box center [908, 117] width 14 height 14
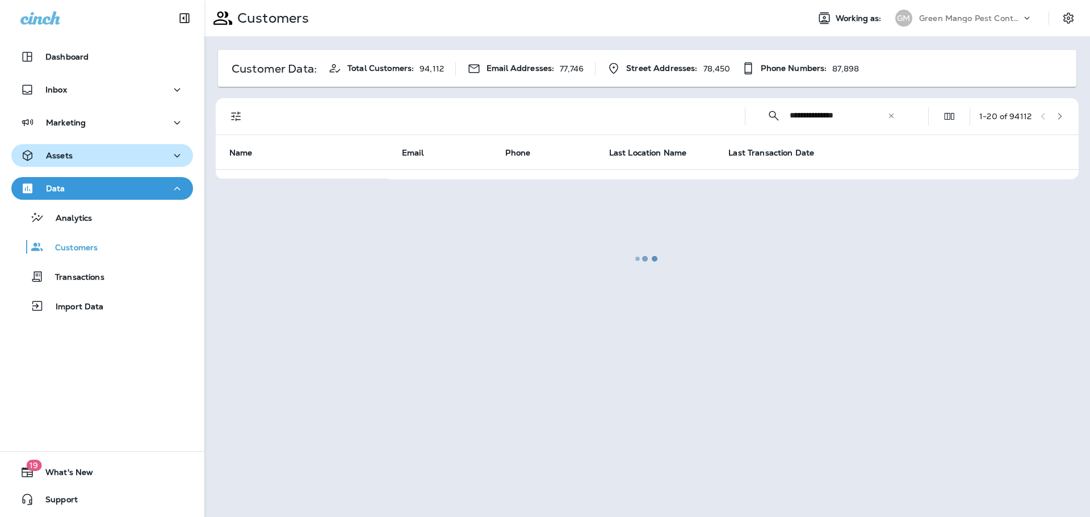
type input "**********"
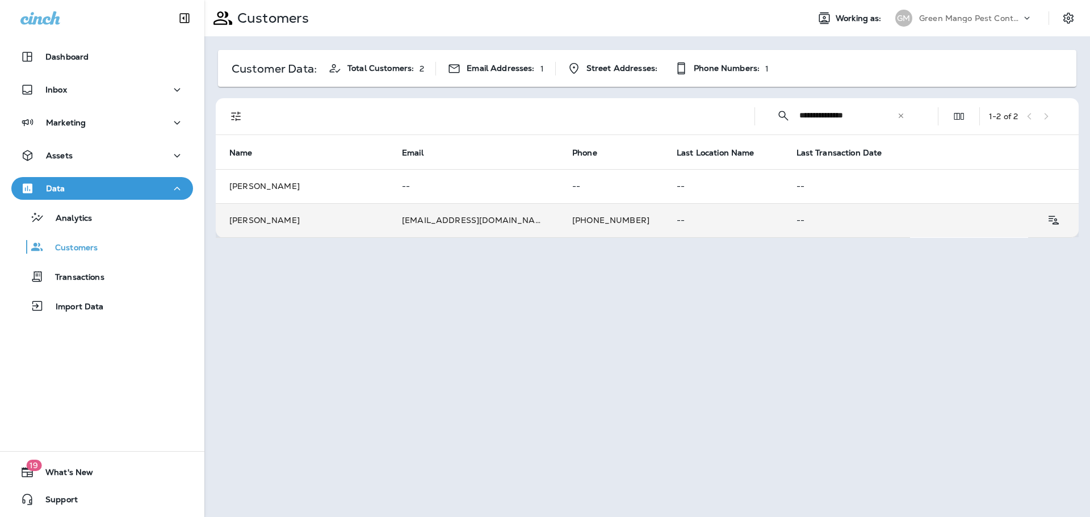
click at [418, 225] on td "[EMAIL_ADDRESS][DOMAIN_NAME]" at bounding box center [473, 220] width 170 height 34
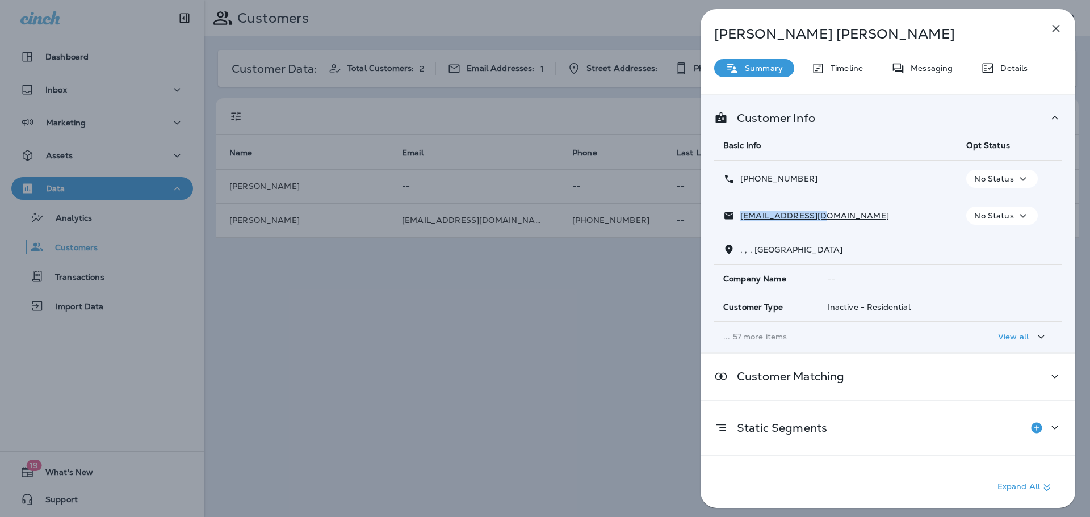
drag, startPoint x: 841, startPoint y: 217, endPoint x: 738, endPoint y: 220, distance: 102.8
click at [738, 220] on div "[EMAIL_ADDRESS][DOMAIN_NAME]" at bounding box center [835, 216] width 225 height 12
copy p "[EMAIL_ADDRESS][DOMAIN_NAME]"
drag, startPoint x: 817, startPoint y: 179, endPoint x: 750, endPoint y: 182, distance: 66.5
click at [750, 182] on div "[PHONE_NUMBER]" at bounding box center [835, 179] width 225 height 12
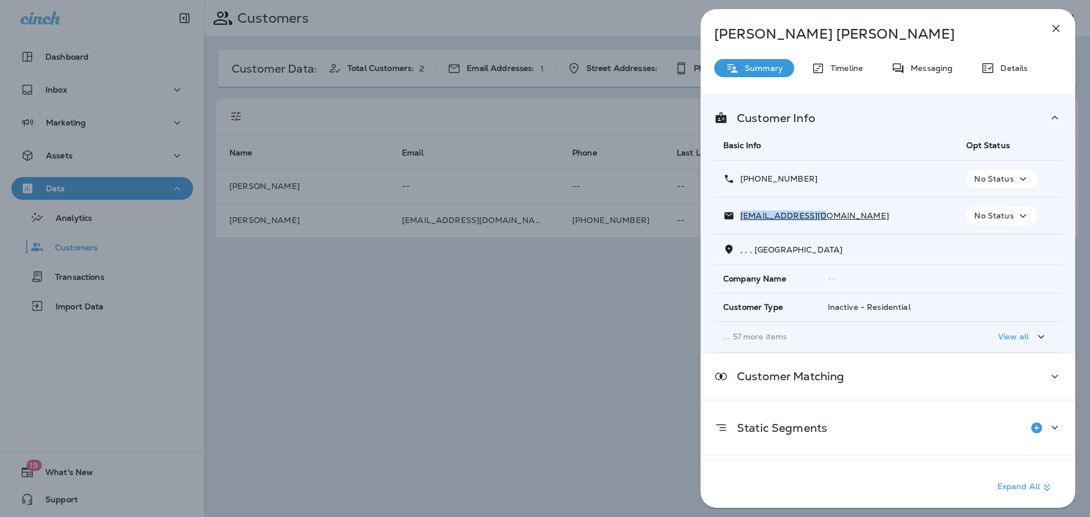
copy p "[PHONE_NUMBER]"
click at [602, 298] on div "[PERSON_NAME] Summary Timeline Messaging Details Customer Info Basic Info Opt S…" at bounding box center [545, 258] width 1090 height 517
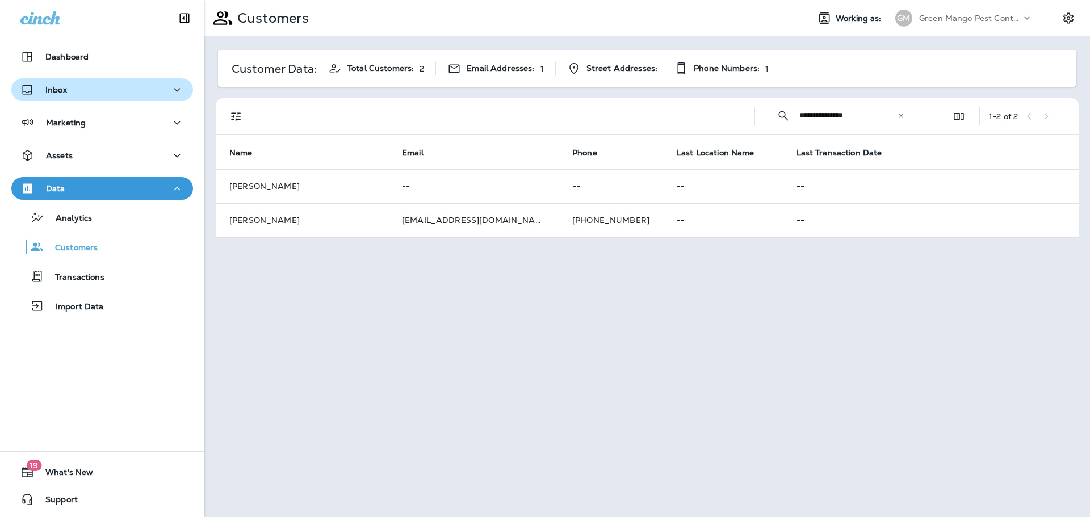
click at [106, 97] on button "Inbox" at bounding box center [102, 89] width 182 height 23
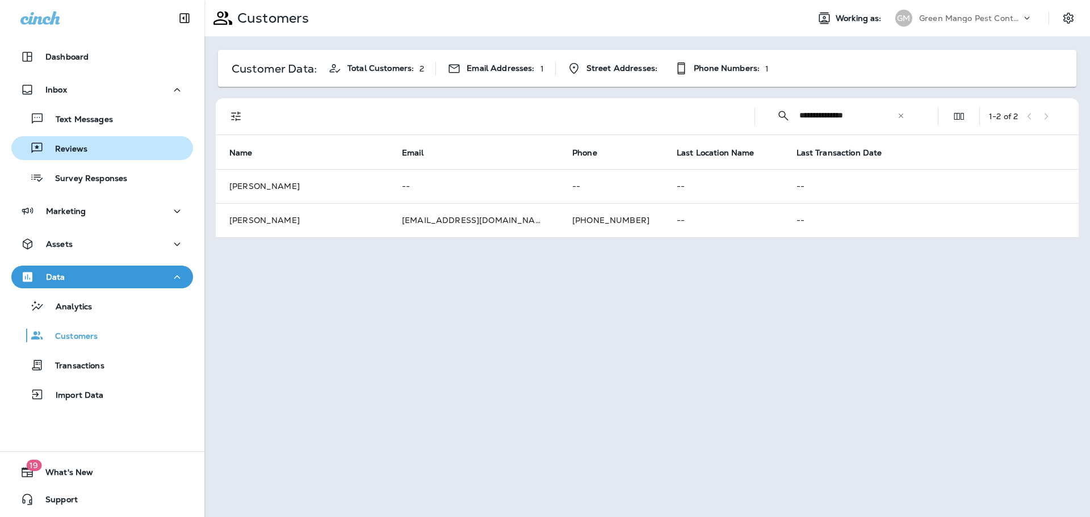
click at [111, 156] on div "Reviews" at bounding box center [102, 148] width 173 height 17
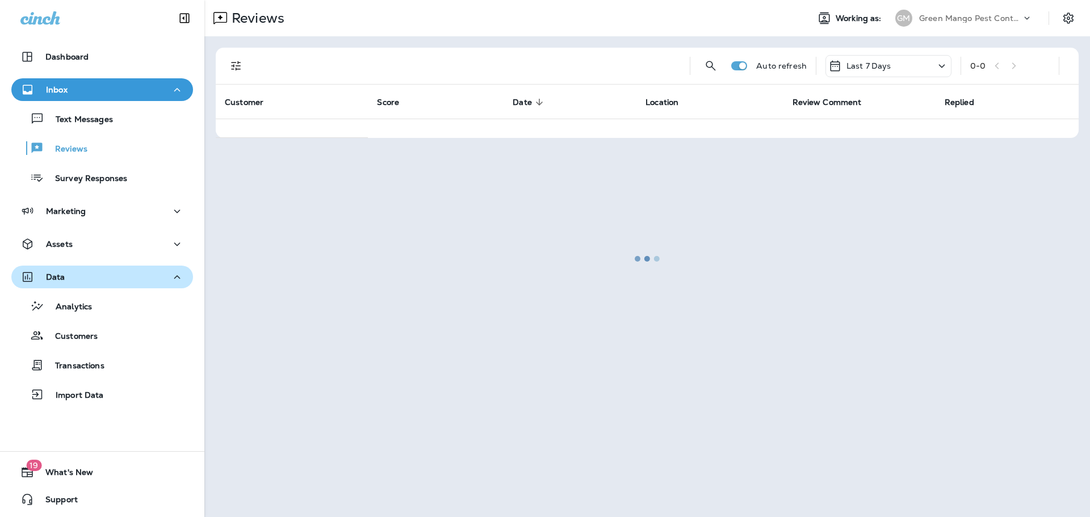
click at [144, 277] on div "Data" at bounding box center [102, 277] width 164 height 14
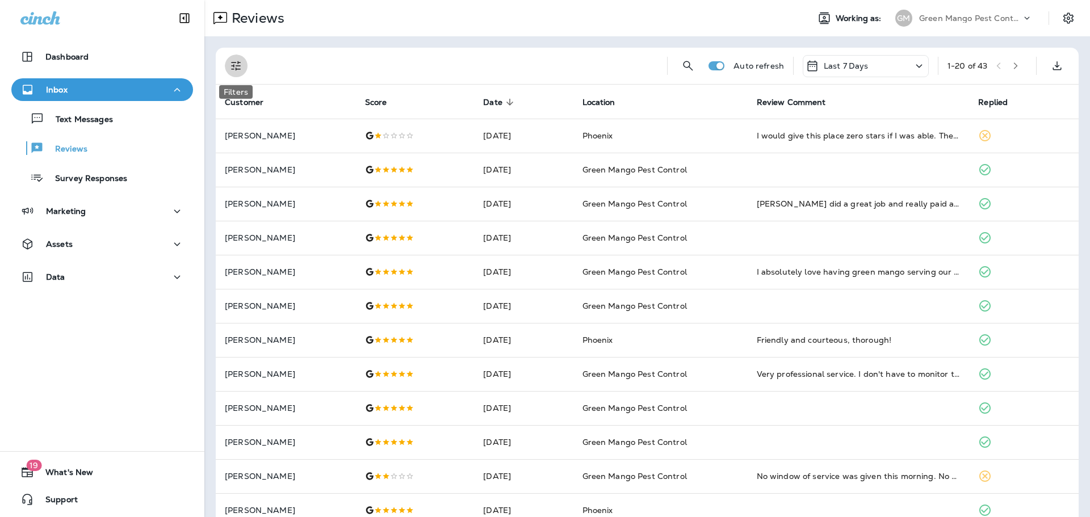
drag, startPoint x: 233, startPoint y: 65, endPoint x: 242, endPoint y: 97, distance: 32.9
click at [233, 65] on icon "Filters" at bounding box center [236, 66] width 14 height 14
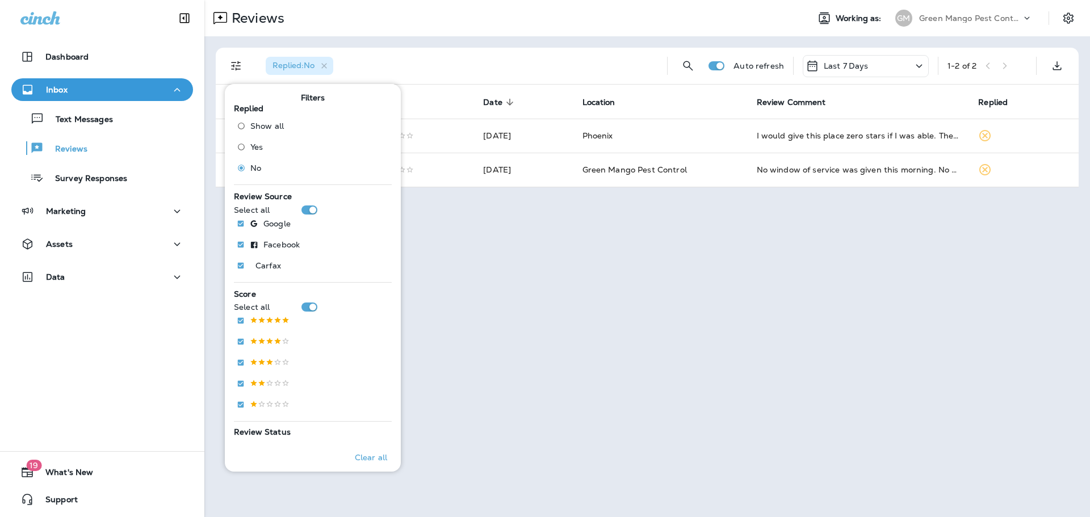
click at [502, 47] on div "Replied : No Auto refresh Last 7 Days 1 - 2 of 2 Customer Score Date sorted des…" at bounding box center [647, 117] width 886 height 162
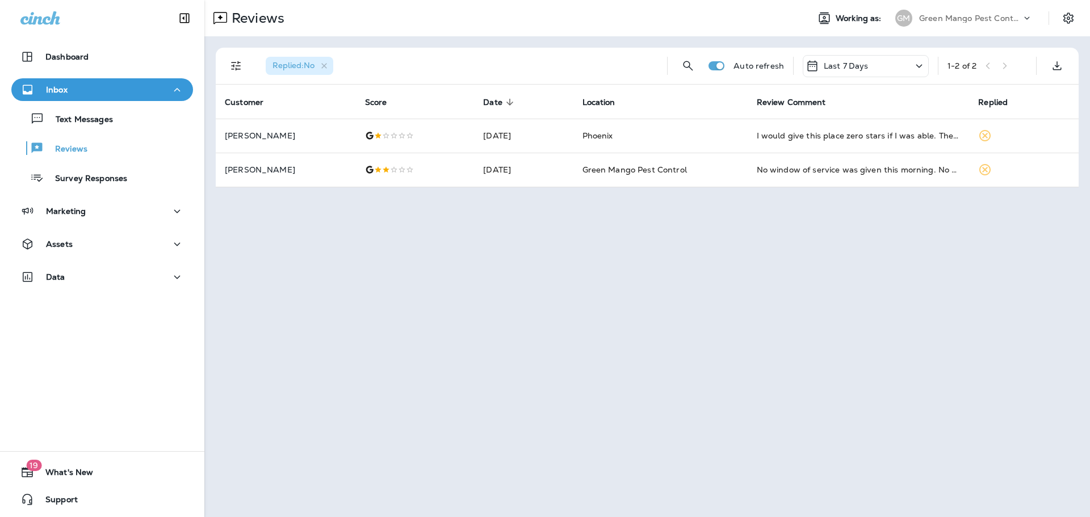
click at [932, 18] on p "Green Mango Pest Control" at bounding box center [970, 18] width 102 height 9
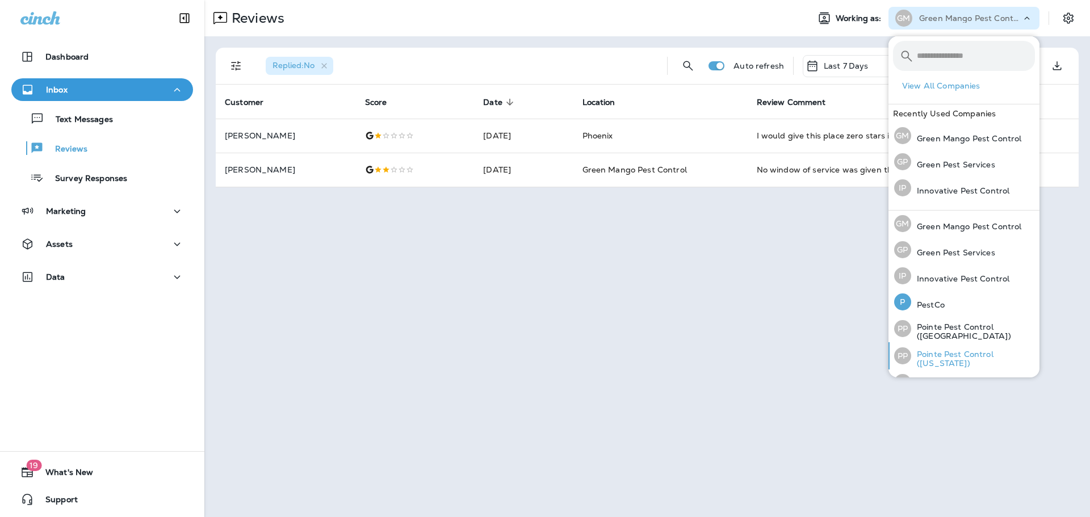
scroll to position [47, 0]
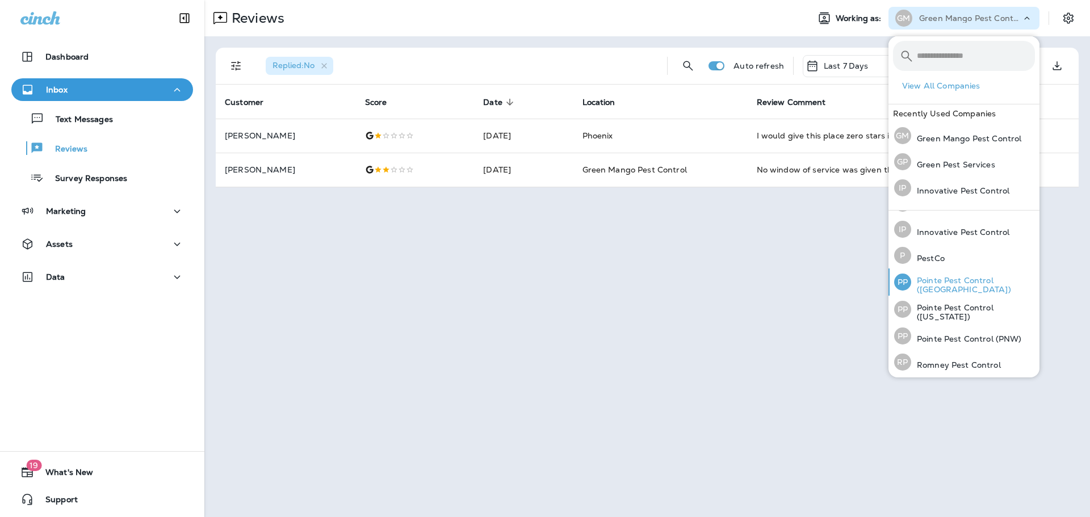
click at [974, 279] on p "Pointe Pest Control ([GEOGRAPHIC_DATA])" at bounding box center [973, 285] width 124 height 18
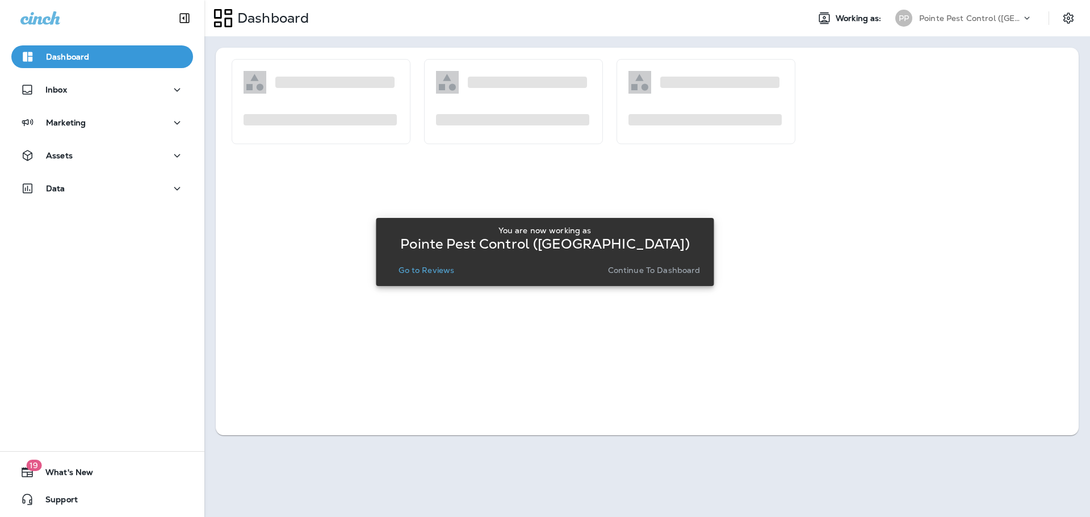
click at [422, 273] on p "Go to Reviews" at bounding box center [427, 270] width 56 height 9
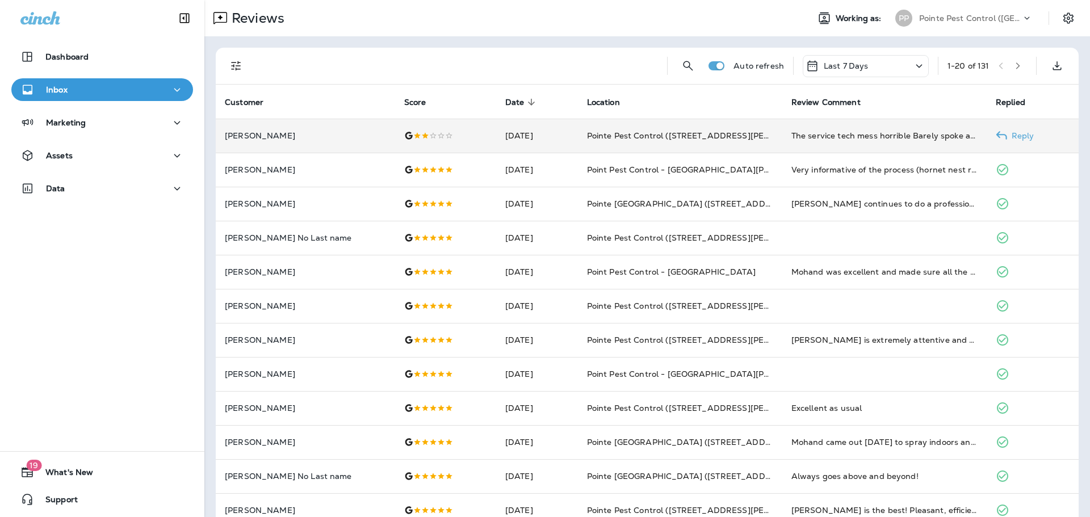
click at [526, 146] on td "[DATE]" at bounding box center [537, 136] width 82 height 34
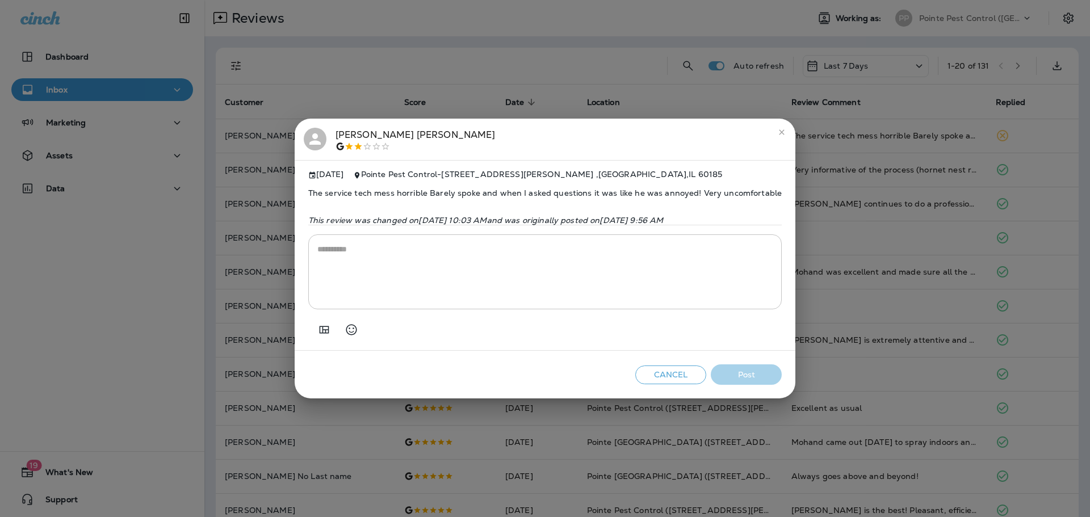
click at [349, 142] on div at bounding box center [416, 146] width 160 height 9
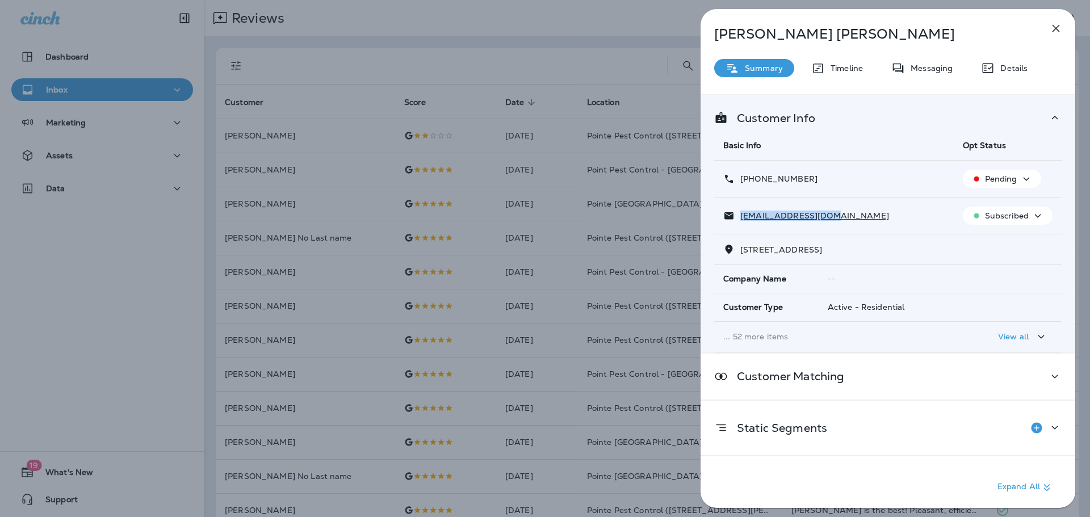
drag, startPoint x: 830, startPoint y: 217, endPoint x: 736, endPoint y: 219, distance: 93.7
click at [736, 219] on div "[EMAIL_ADDRESS][DOMAIN_NAME]" at bounding box center [833, 216] width 221 height 12
copy p "[EMAIL_ADDRESS][DOMAIN_NAME]"
drag, startPoint x: 814, startPoint y: 178, endPoint x: 750, endPoint y: 180, distance: 63.6
click at [750, 180] on div "[PHONE_NUMBER]" at bounding box center [833, 179] width 221 height 12
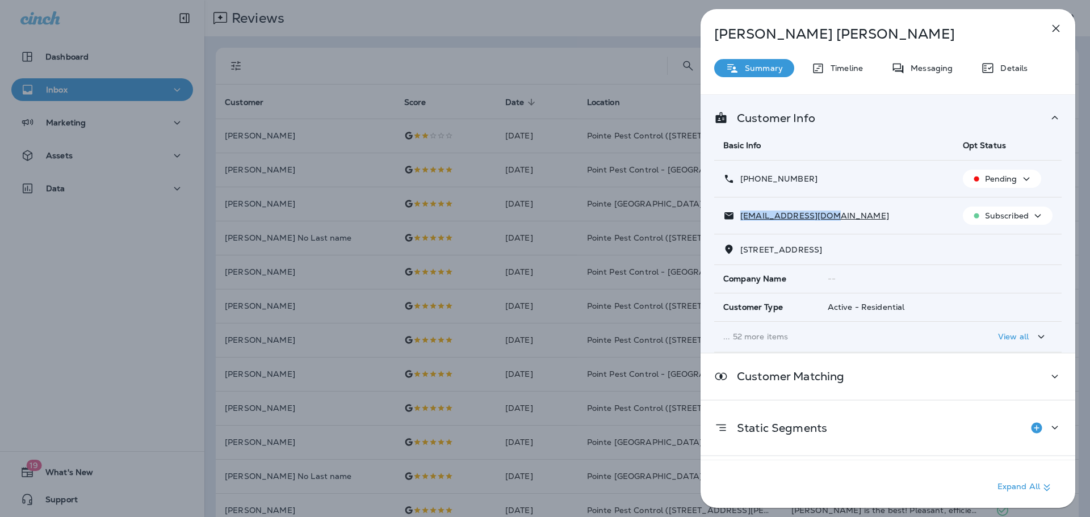
copy p "[PHONE_NUMBER]"
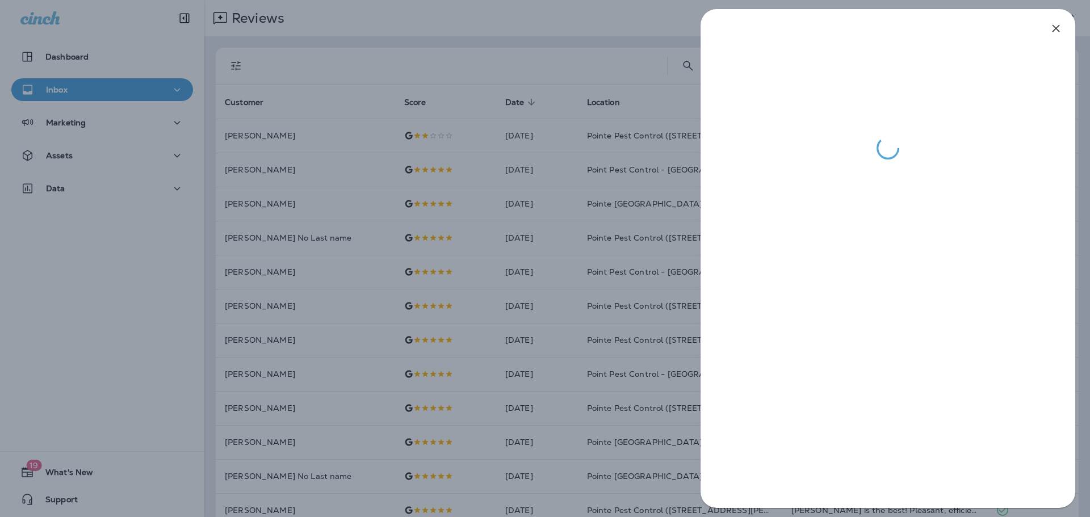
click at [545, 76] on div at bounding box center [545, 258] width 1090 height 517
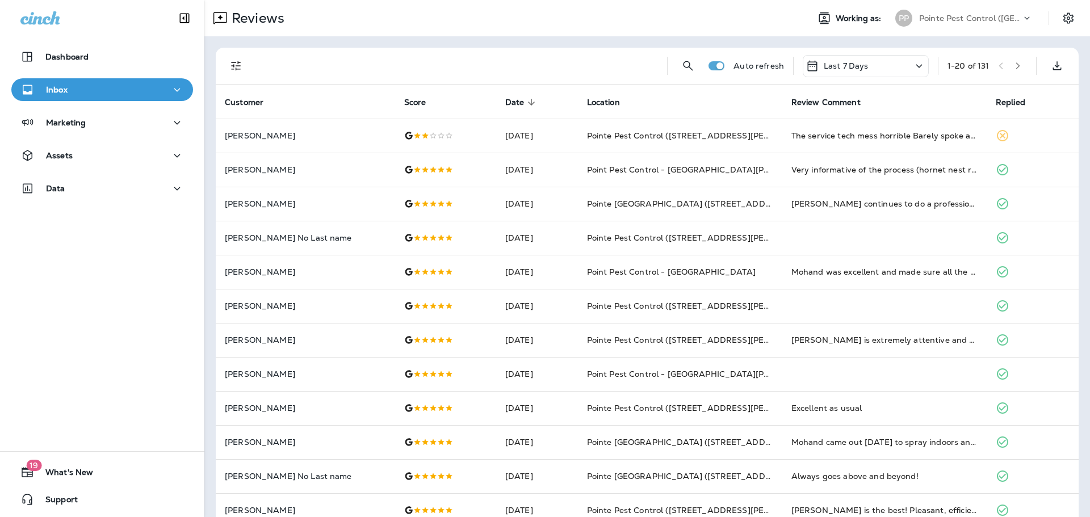
click at [945, 14] on p "Pointe Pest Control ([GEOGRAPHIC_DATA])" at bounding box center [970, 18] width 102 height 9
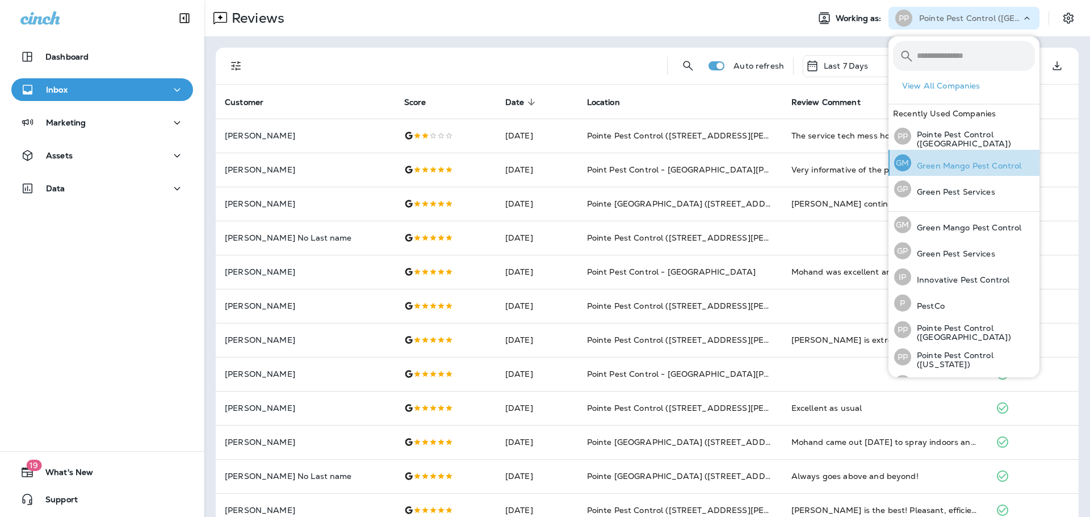
click at [964, 158] on div "[PERSON_NAME] Mango Pest Control" at bounding box center [958, 163] width 136 height 26
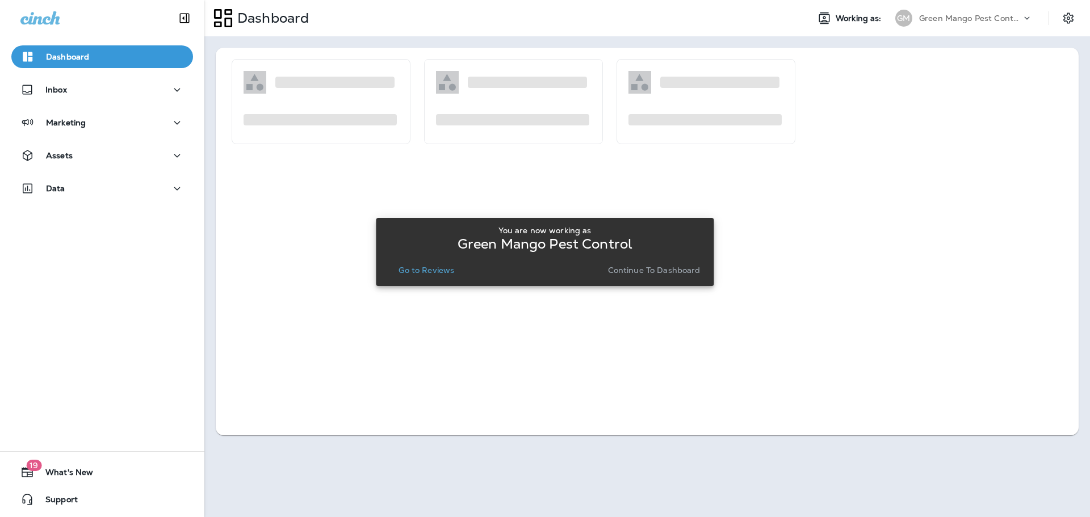
click at [428, 267] on p "Go to Reviews" at bounding box center [427, 270] width 56 height 9
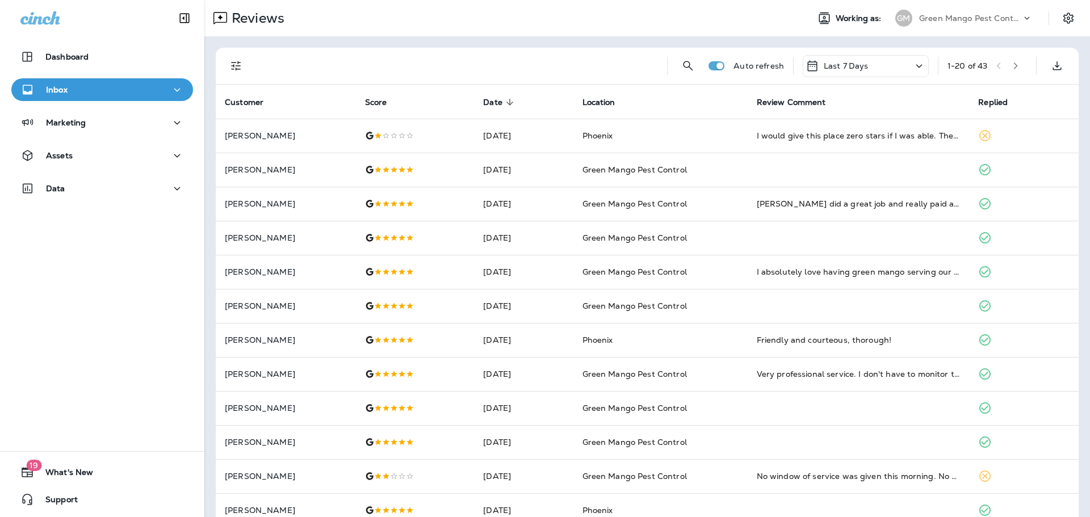
drag, startPoint x: 233, startPoint y: 58, endPoint x: 237, endPoint y: 68, distance: 9.9
click at [233, 59] on icon "Filters" at bounding box center [236, 66] width 14 height 14
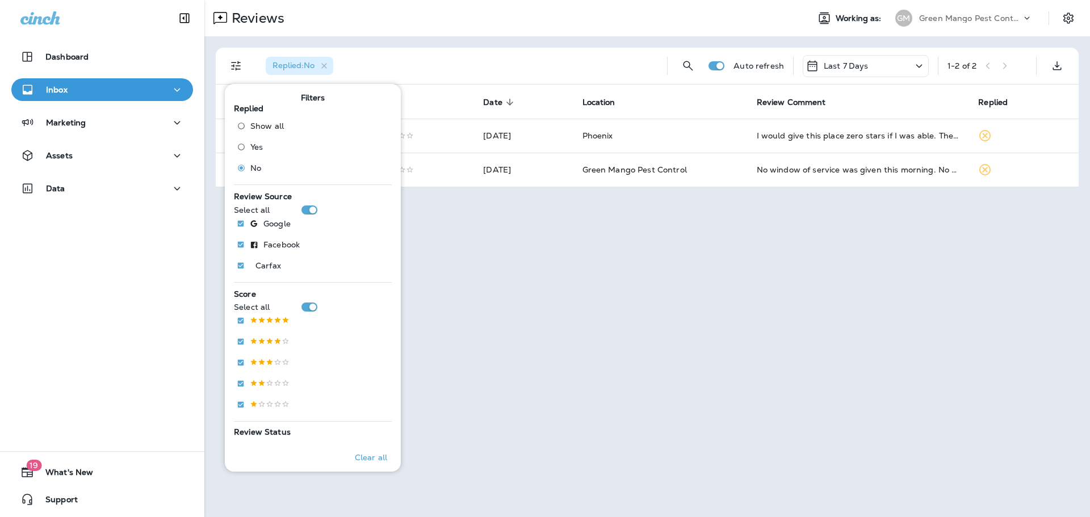
click at [603, 265] on div "Reviews Working as: [PERSON_NAME] Mango Pest Control Replied : No Auto refresh …" at bounding box center [647, 258] width 886 height 517
